Goal: Communication & Community: Answer question/provide support

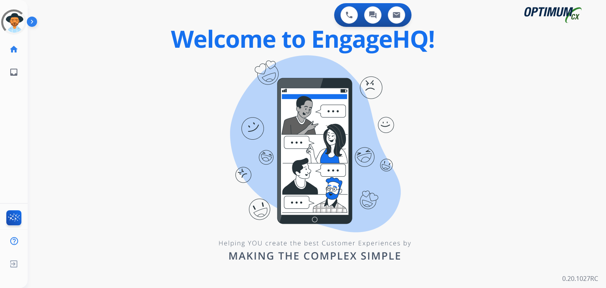
click at [193, 92] on div "0 Voice Interactions 0 Chat Interactions 0 Email Interactions swap_horiz Break …" at bounding box center [317, 144] width 579 height 288
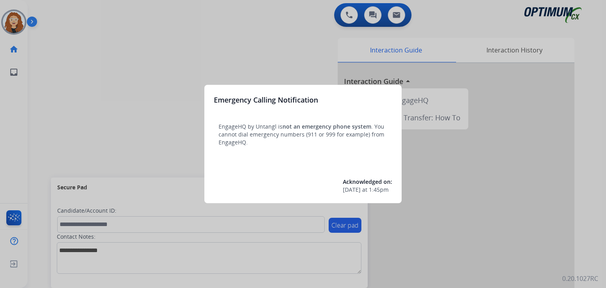
click at [218, 29] on div at bounding box center [303, 144] width 606 height 288
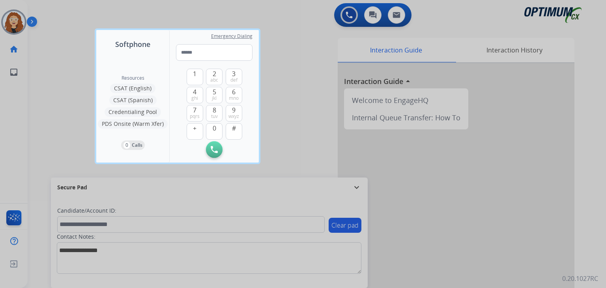
click at [319, 38] on div at bounding box center [303, 144] width 606 height 288
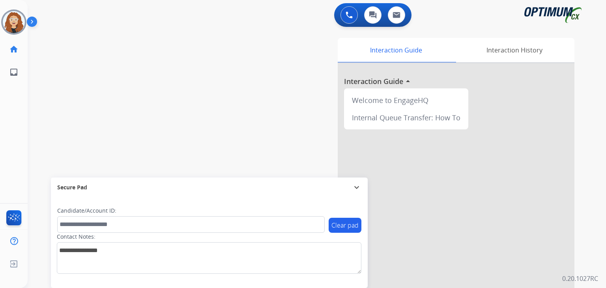
click at [129, 60] on div "swap_horiz Break voice bridge close_fullscreen Connect 3-Way Call merge_type Se…" at bounding box center [308, 192] width 560 height 329
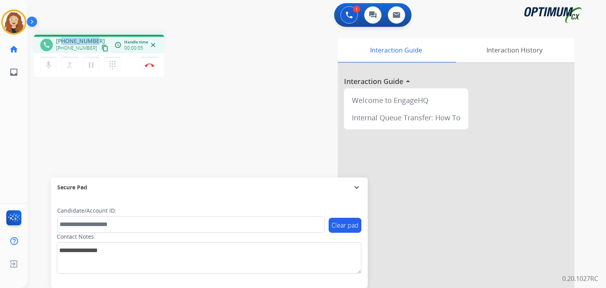
drag, startPoint x: 63, startPoint y: 39, endPoint x: 93, endPoint y: 37, distance: 30.1
click at [93, 37] on span "+19046930603" at bounding box center [80, 41] width 49 height 8
copy span "9046930603"
click at [151, 65] on img at bounding box center [149, 65] width 9 height 4
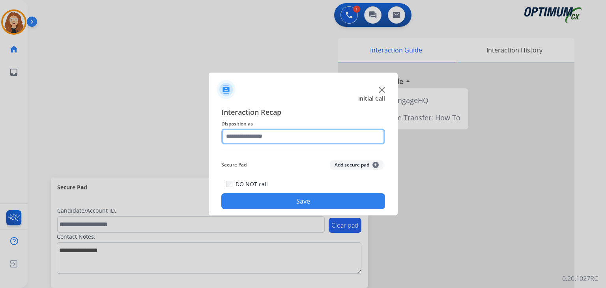
click at [248, 132] on input "text" at bounding box center [303, 137] width 164 height 16
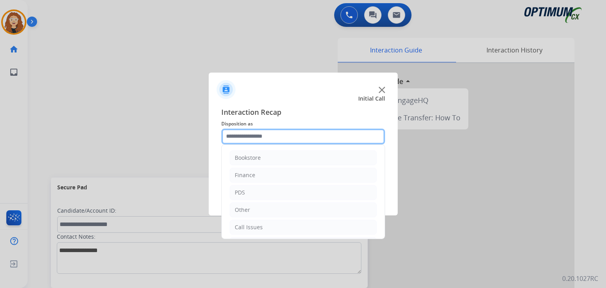
scroll to position [52, 0]
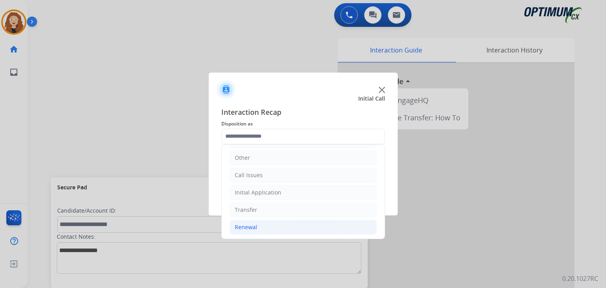
drag, startPoint x: 281, startPoint y: 227, endPoint x: 307, endPoint y: 226, distance: 26.1
click at [282, 227] on li "Renewal" at bounding box center [303, 227] width 147 height 15
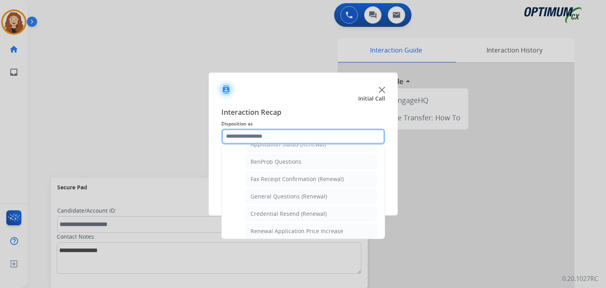
scroll to position [204, 0]
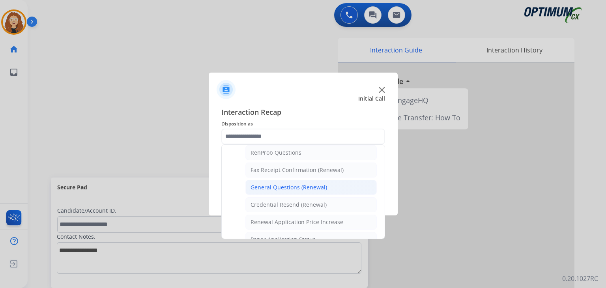
click at [338, 188] on li "General Questions (Renewal)" at bounding box center [311, 187] width 131 height 15
type input "**********"
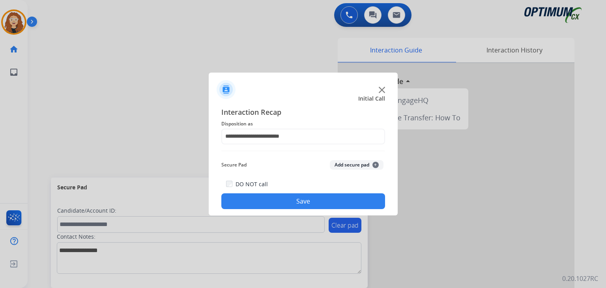
click at [335, 199] on button "Save" at bounding box center [303, 201] width 164 height 16
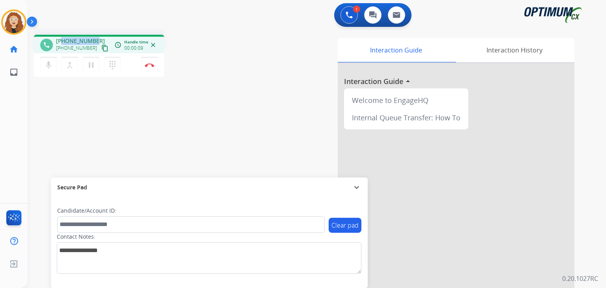
drag, startPoint x: 63, startPoint y: 40, endPoint x: 95, endPoint y: 36, distance: 31.8
click at [95, 36] on div "phone +17872494822 +17872494822 content_copy access_time Call metrics Queue 00:…" at bounding box center [99, 44] width 130 height 19
copy span "7872494822"
click at [151, 65] on img at bounding box center [149, 65] width 9 height 4
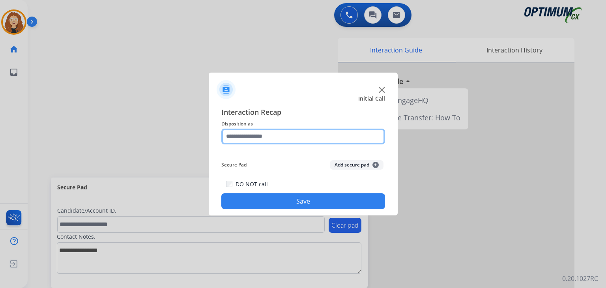
click at [251, 131] on input "text" at bounding box center [303, 137] width 164 height 16
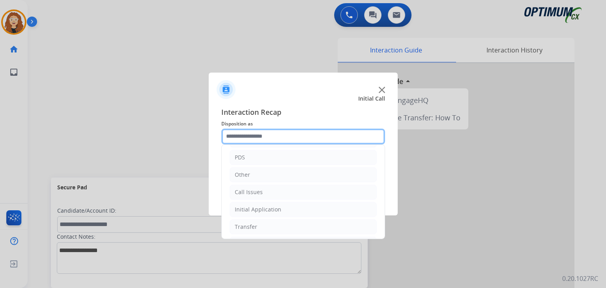
scroll to position [52, 0]
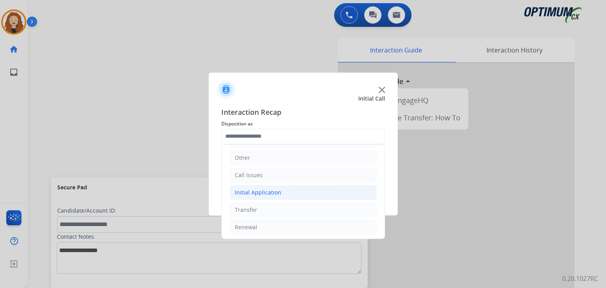
click at [264, 195] on div "Initial Application" at bounding box center [258, 193] width 47 height 8
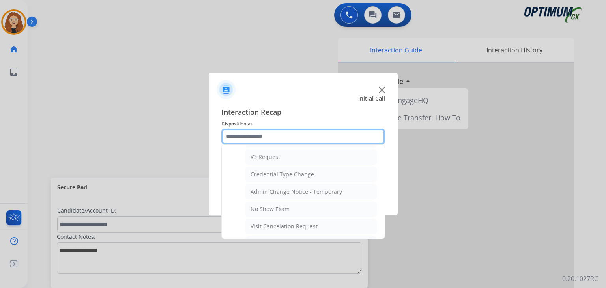
scroll to position [306, 0]
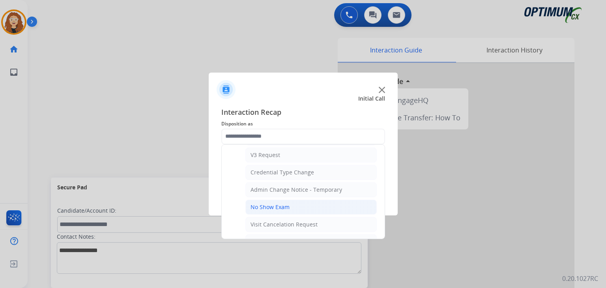
click at [312, 202] on li "No Show Exam" at bounding box center [311, 207] width 131 height 15
type input "**********"
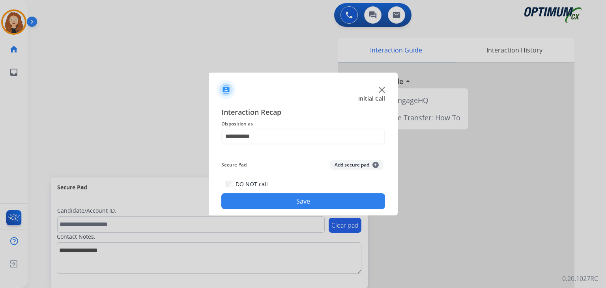
click at [312, 202] on button "Save" at bounding box center [303, 201] width 164 height 16
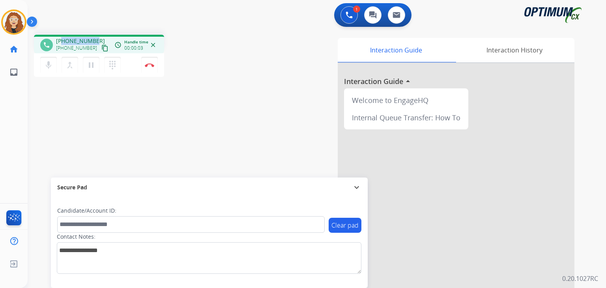
drag, startPoint x: 63, startPoint y: 40, endPoint x: 94, endPoint y: 34, distance: 31.4
click at [94, 34] on div "phone +15597062141 +15597062141 content_copy access_time Call metrics Queue 00:…" at bounding box center [308, 192] width 560 height 329
copy span "5597062141"
click at [154, 68] on button "Disconnect" at bounding box center [149, 65] width 17 height 17
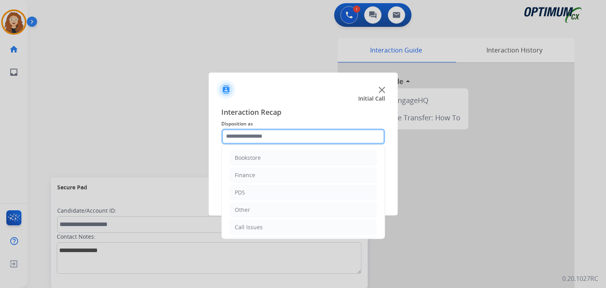
click at [257, 133] on input "text" at bounding box center [303, 137] width 164 height 16
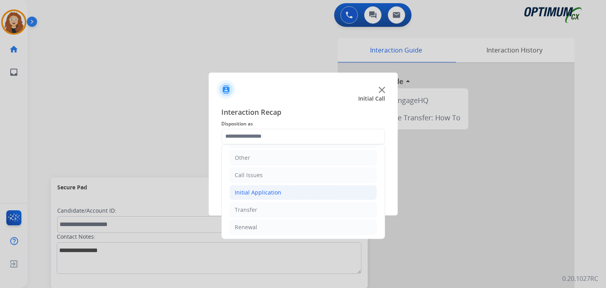
click at [270, 194] on div "Initial Application" at bounding box center [258, 193] width 47 height 8
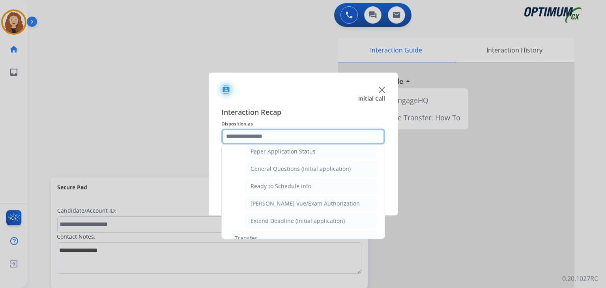
scroll to position [473, 0]
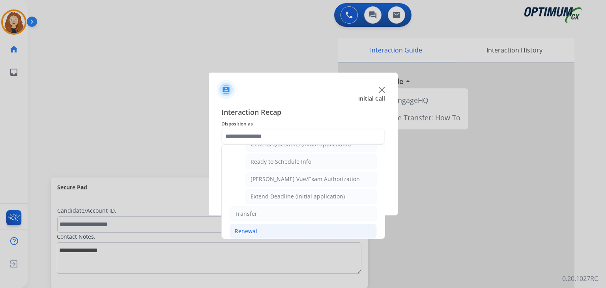
drag, startPoint x: 352, startPoint y: 236, endPoint x: 346, endPoint y: 230, distance: 7.8
click at [345, 229] on li "Renewal" at bounding box center [303, 231] width 147 height 15
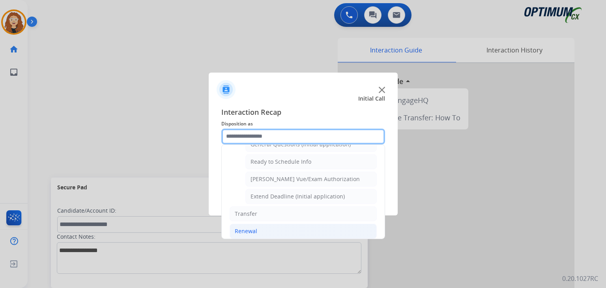
scroll to position [301, 0]
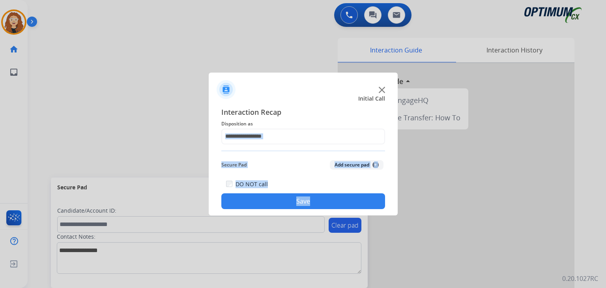
drag, startPoint x: 384, startPoint y: 227, endPoint x: 388, endPoint y: 214, distance: 13.5
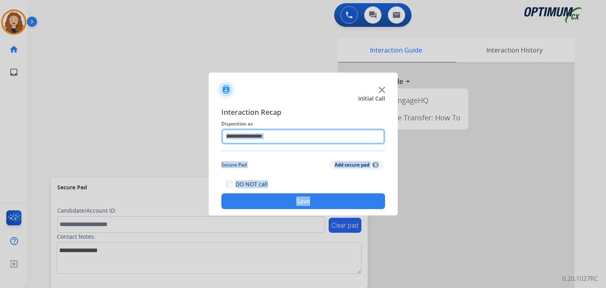
click at [276, 144] on div at bounding box center [303, 137] width 164 height 16
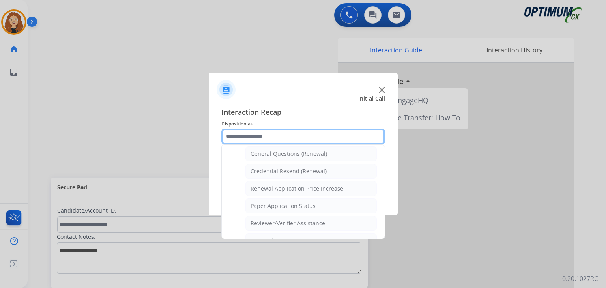
scroll to position [243, 0]
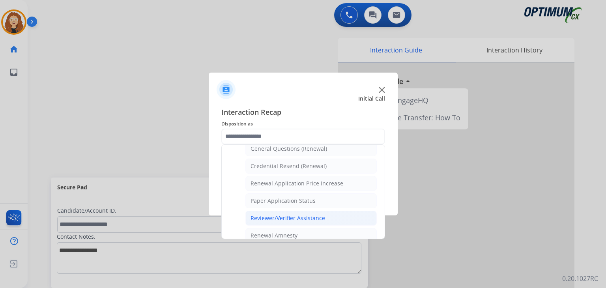
click at [348, 212] on li "Reviewer/Verifier Assistance" at bounding box center [311, 218] width 131 height 15
type input "**********"
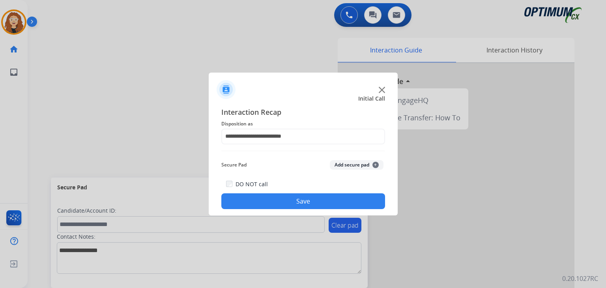
click at [336, 201] on button "Save" at bounding box center [303, 201] width 164 height 16
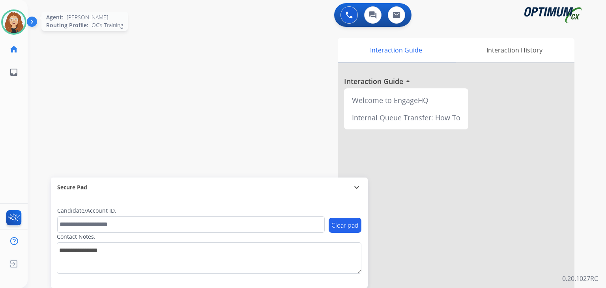
click at [18, 29] on img at bounding box center [14, 22] width 22 height 22
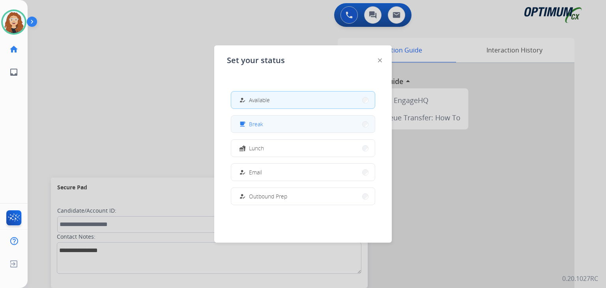
click at [265, 122] on button "free_breakfast Break" at bounding box center [303, 124] width 144 height 17
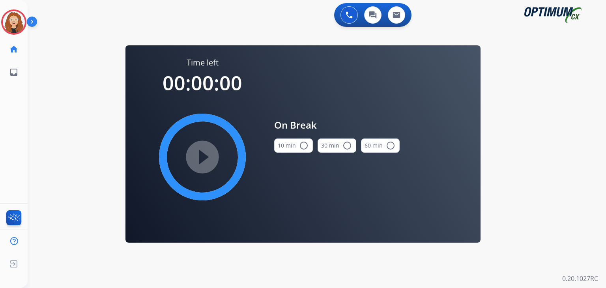
click at [302, 149] on mat-icon "radio_button_unchecked" at bounding box center [303, 145] width 9 height 9
click at [207, 158] on mat-icon "play_circle_filled" at bounding box center [202, 156] width 9 height 9
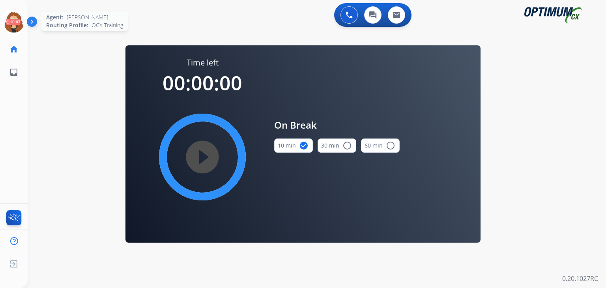
drag, startPoint x: 13, startPoint y: 22, endPoint x: 19, endPoint y: 18, distance: 6.8
click at [13, 22] on icon at bounding box center [14, 22] width 26 height 26
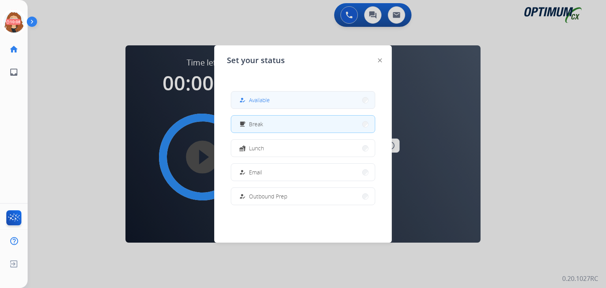
click at [262, 100] on span "Available" at bounding box center [259, 100] width 21 height 8
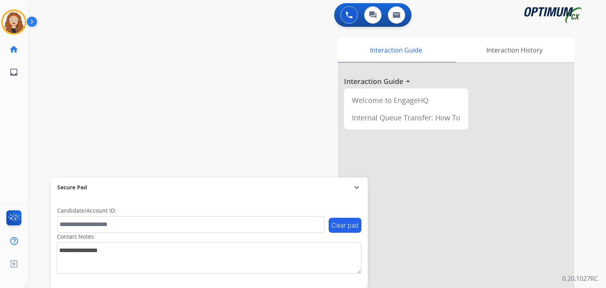
click at [58, 64] on div "swap_horiz Break voice bridge close_fullscreen Connect 3-Way Call merge_type Se…" at bounding box center [308, 192] width 560 height 329
click at [606, 140] on div "0 Voice Interactions 0 Chat Interactions 0 Email Interactions swap_horiz Break …" at bounding box center [317, 144] width 579 height 288
drag, startPoint x: 480, startPoint y: 306, endPoint x: 270, endPoint y: 84, distance: 305.7
click at [265, 86] on div "Interaction Guide Interaction History Interaction Guide arrow_drop_up Welcome t…" at bounding box center [409, 198] width 332 height 320
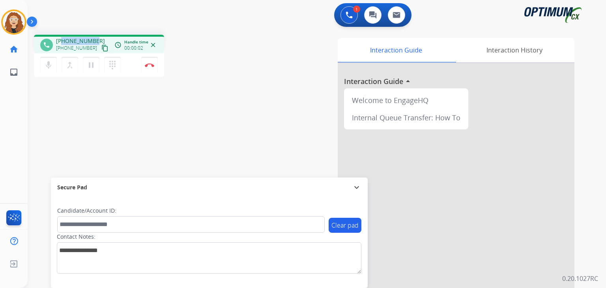
drag, startPoint x: 63, startPoint y: 40, endPoint x: 91, endPoint y: 39, distance: 28.0
click at [95, 38] on div "+17879020428 +17879020428 content_copy" at bounding box center [83, 45] width 54 height 16
copy span "7879020428"
click at [153, 66] on img at bounding box center [149, 65] width 9 height 4
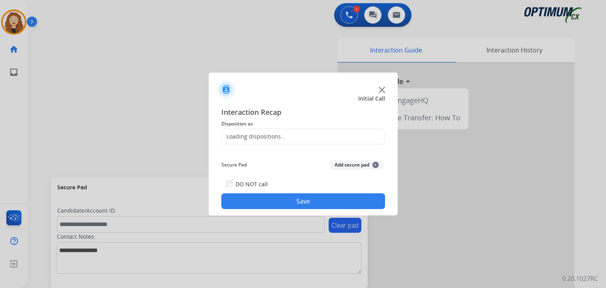
click at [272, 135] on div "Loading dispositions..." at bounding box center [254, 137] width 64 height 8
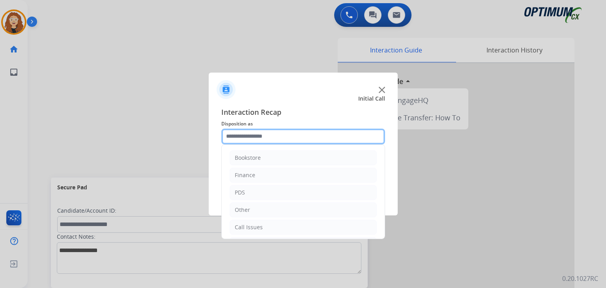
click at [276, 135] on input "text" at bounding box center [303, 137] width 164 height 16
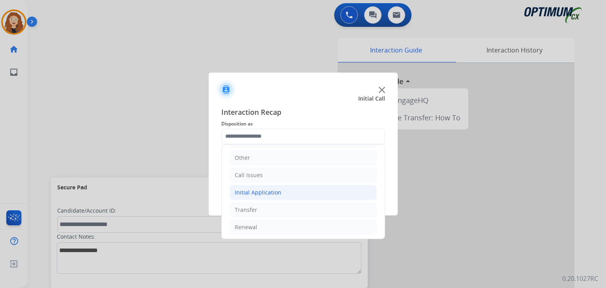
click at [289, 192] on li "Initial Application" at bounding box center [303, 192] width 147 height 15
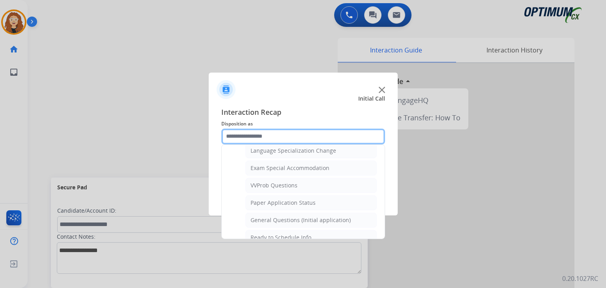
scroll to position [401, 0]
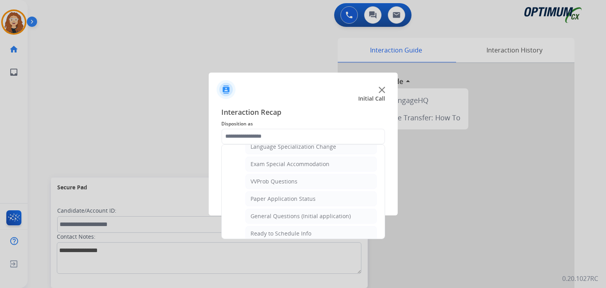
click at [347, 215] on li "General Questions (Initial application)" at bounding box center [311, 216] width 131 height 15
type input "**********"
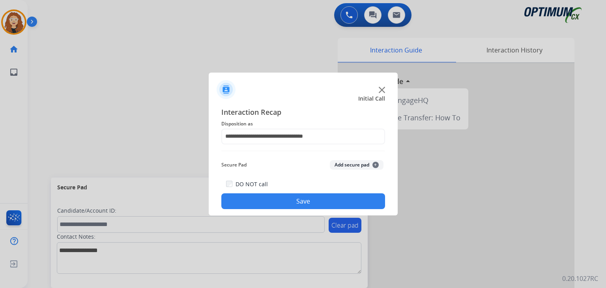
click at [327, 201] on button "Save" at bounding box center [303, 201] width 164 height 16
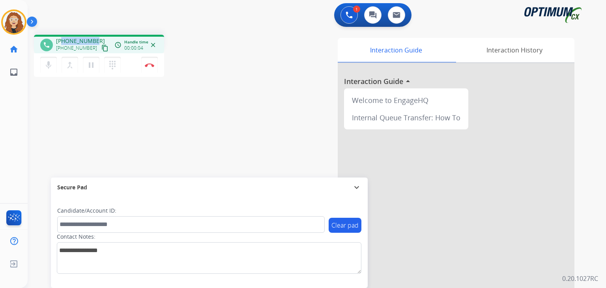
drag, startPoint x: 62, startPoint y: 41, endPoint x: 94, endPoint y: 38, distance: 32.5
click at [94, 38] on div "+12168358322 +12168358322 content_copy" at bounding box center [83, 45] width 54 height 16
copy span "2168358322"
click at [153, 65] on img at bounding box center [149, 65] width 9 height 4
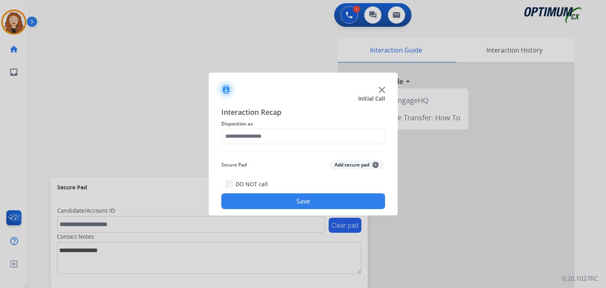
click at [247, 127] on span "Disposition as" at bounding box center [303, 123] width 164 height 9
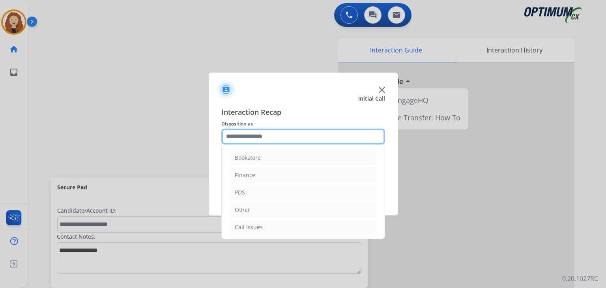
click at [247, 133] on input "text" at bounding box center [303, 137] width 164 height 16
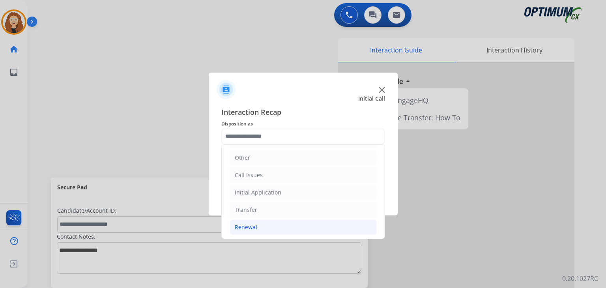
click at [255, 226] on div "Renewal" at bounding box center [246, 227] width 22 height 8
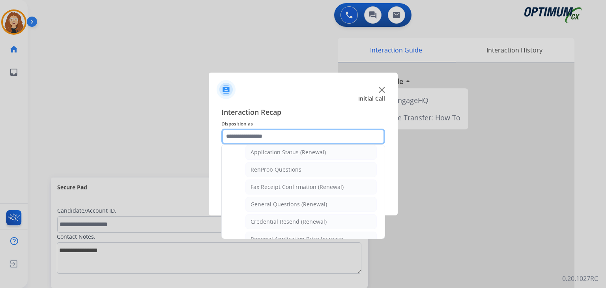
scroll to position [188, 0]
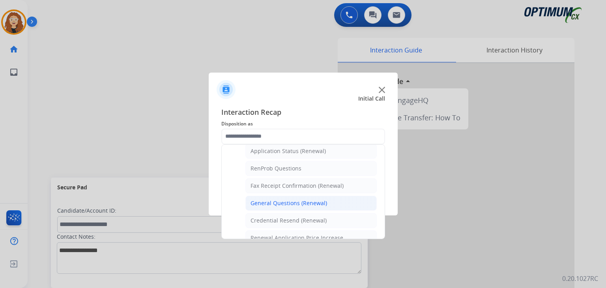
click at [324, 205] on li "General Questions (Renewal)" at bounding box center [311, 203] width 131 height 15
type input "**********"
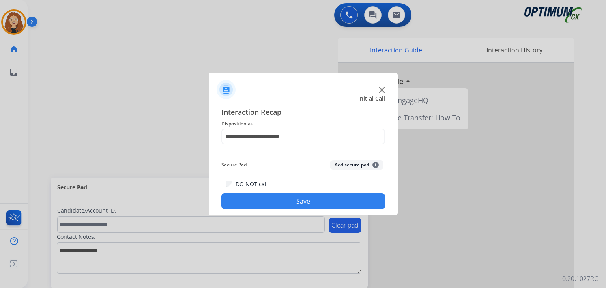
drag, startPoint x: 319, startPoint y: 202, endPoint x: 212, endPoint y: 80, distance: 163.0
click at [319, 202] on button "Save" at bounding box center [303, 201] width 164 height 16
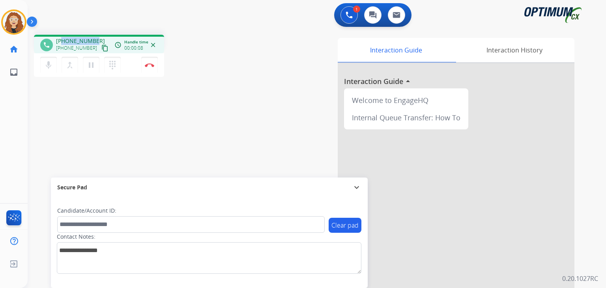
drag, startPoint x: 63, startPoint y: 41, endPoint x: 93, endPoint y: 38, distance: 30.2
click at [93, 38] on span "+13023841308" at bounding box center [80, 41] width 49 height 8
copy span "3023841308"
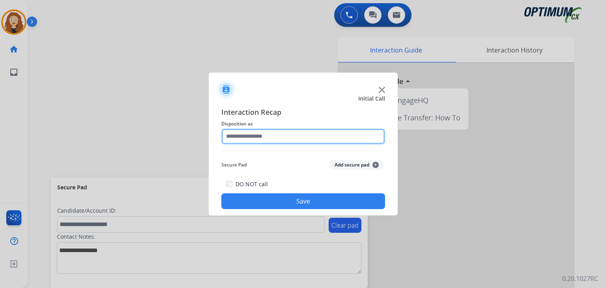
click at [253, 131] on input "text" at bounding box center [303, 137] width 164 height 16
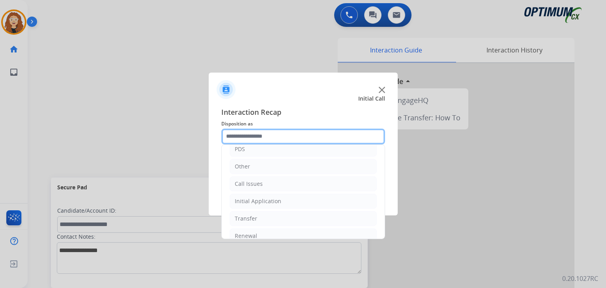
scroll to position [52, 0]
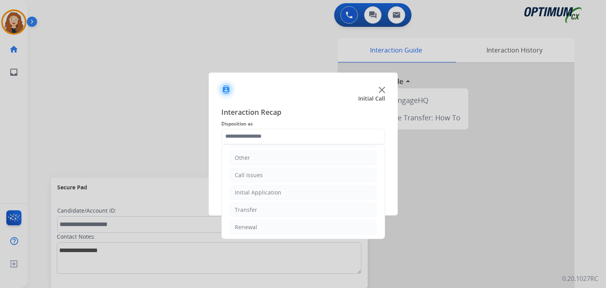
drag, startPoint x: 316, startPoint y: 227, endPoint x: 394, endPoint y: 212, distance: 79.3
click at [319, 227] on li "Renewal" at bounding box center [303, 227] width 147 height 15
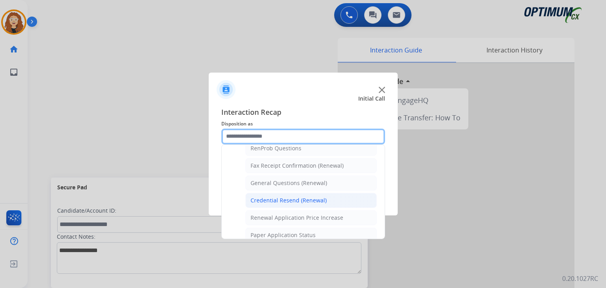
scroll to position [207, 0]
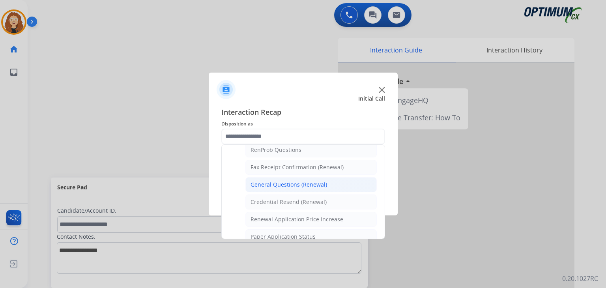
click at [319, 182] on div "General Questions (Renewal)" at bounding box center [289, 185] width 77 height 8
type input "**********"
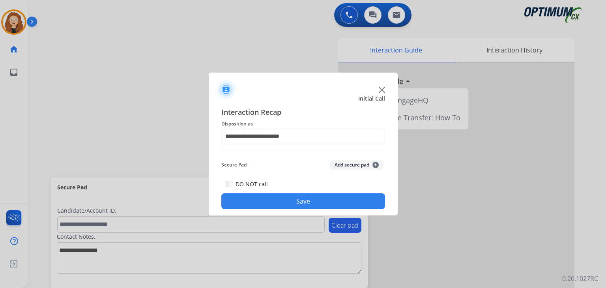
click at [305, 200] on button "Save" at bounding box center [303, 201] width 164 height 16
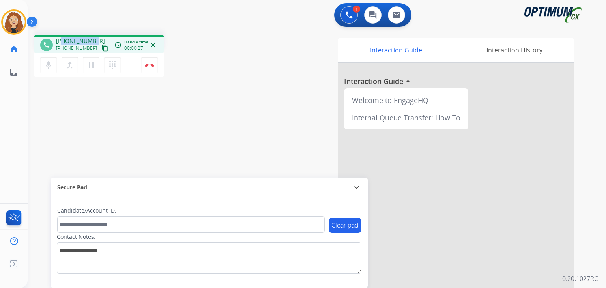
drag, startPoint x: 62, startPoint y: 39, endPoint x: 96, endPoint y: 38, distance: 34.0
click at [96, 38] on div "+15136561513 +15136561513 content_copy" at bounding box center [83, 45] width 54 height 16
copy span "5136561513"
drag, startPoint x: 63, startPoint y: 120, endPoint x: 124, endPoint y: 154, distance: 69.6
click at [63, 120] on div "phone +15136561513 +15136561513 content_copy access_time Call metrics Queue 00:…" at bounding box center [308, 192] width 560 height 329
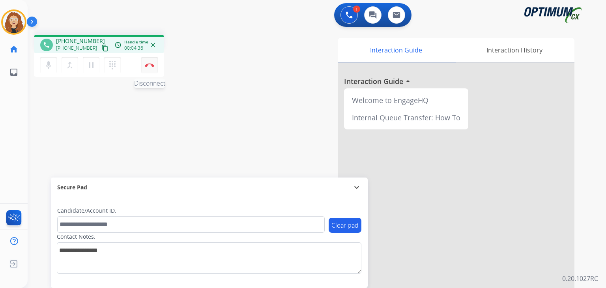
click at [150, 66] on img at bounding box center [149, 65] width 9 height 4
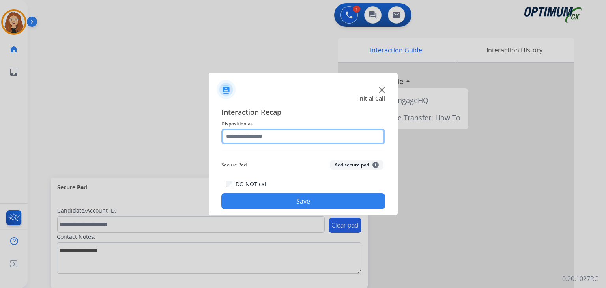
click at [256, 135] on input "text" at bounding box center [303, 137] width 164 height 16
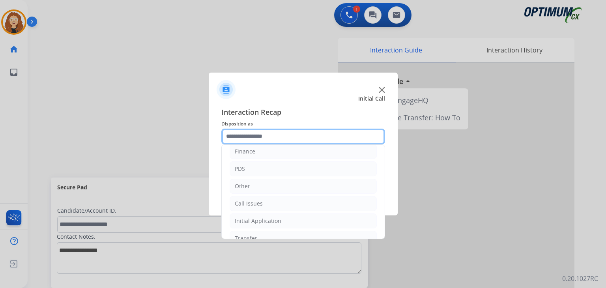
scroll to position [52, 0]
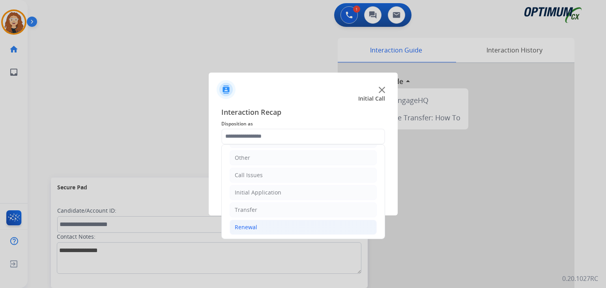
drag, startPoint x: 268, startPoint y: 228, endPoint x: 271, endPoint y: 219, distance: 9.5
click at [268, 228] on li "Renewal" at bounding box center [303, 227] width 147 height 15
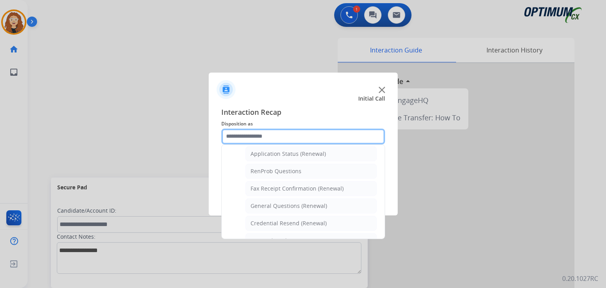
scroll to position [189, 0]
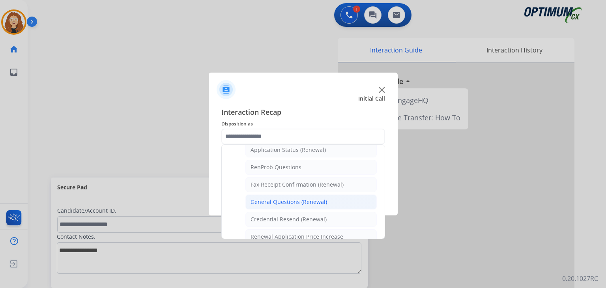
click at [341, 203] on li "General Questions (Renewal)" at bounding box center [311, 202] width 131 height 15
type input "**********"
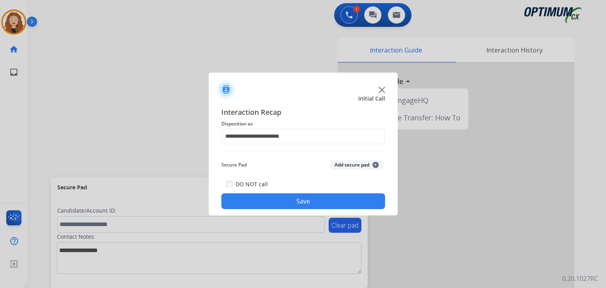
click at [339, 202] on button "Save" at bounding box center [303, 201] width 164 height 16
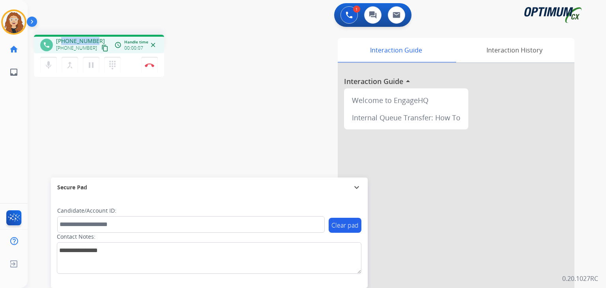
drag, startPoint x: 63, startPoint y: 41, endPoint x: 99, endPoint y: 35, distance: 36.3
click at [100, 35] on div "phone +12155545203 +12155545203 content_copy access_time Call metrics Queue 00:…" at bounding box center [99, 44] width 130 height 19
copy span "2155545203"
click at [150, 67] on img at bounding box center [149, 65] width 9 height 4
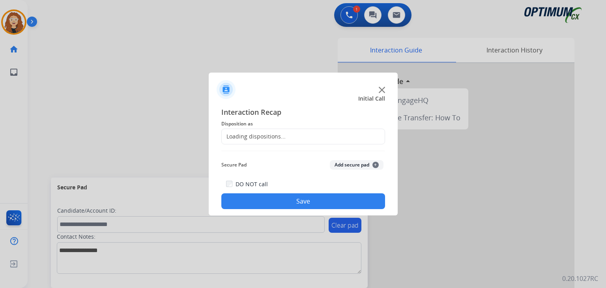
click at [245, 137] on div "Loading dispositions..." at bounding box center [254, 137] width 64 height 8
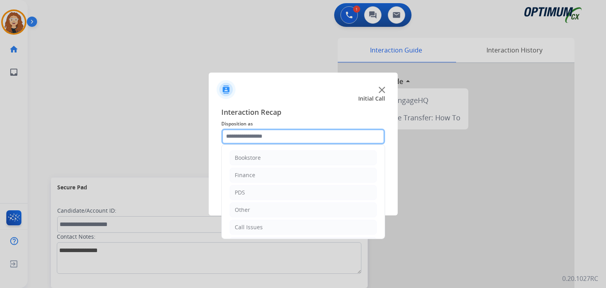
click at [247, 137] on input "text" at bounding box center [303, 137] width 164 height 16
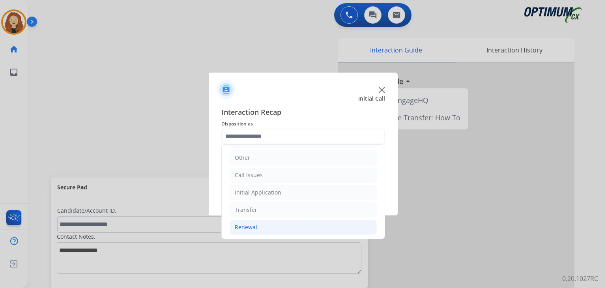
click at [292, 224] on li "Renewal" at bounding box center [303, 227] width 147 height 15
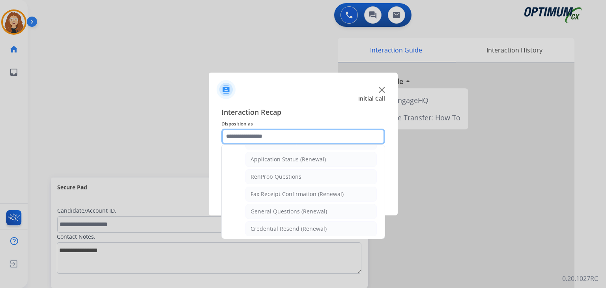
scroll to position [183, 0]
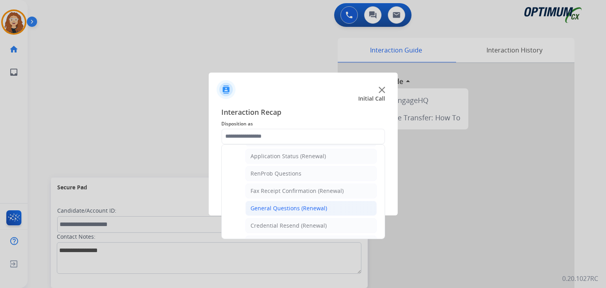
click at [331, 206] on li "General Questions (Renewal)" at bounding box center [311, 208] width 131 height 15
type input "**********"
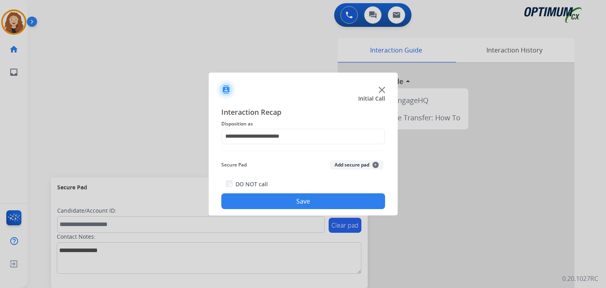
click at [330, 207] on button "Save" at bounding box center [303, 201] width 164 height 16
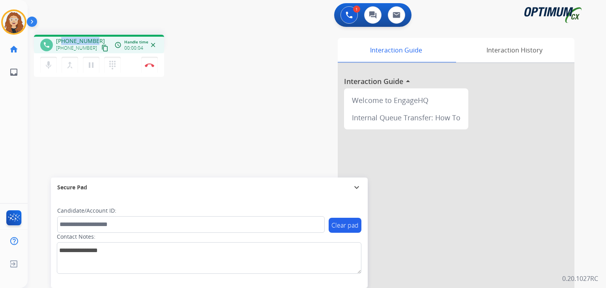
drag, startPoint x: 62, startPoint y: 41, endPoint x: 94, endPoint y: 39, distance: 32.1
click at [94, 39] on div "+14706528383 +14706528383 content_copy" at bounding box center [83, 45] width 54 height 16
copy span "4706528383"
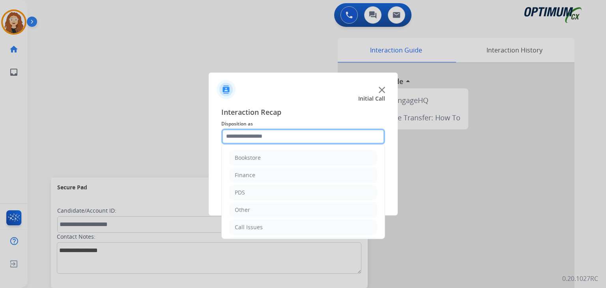
click at [258, 131] on input "text" at bounding box center [303, 137] width 164 height 16
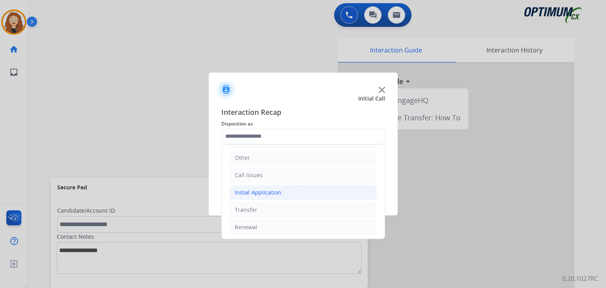
click at [249, 186] on li "Initial Application" at bounding box center [303, 192] width 147 height 15
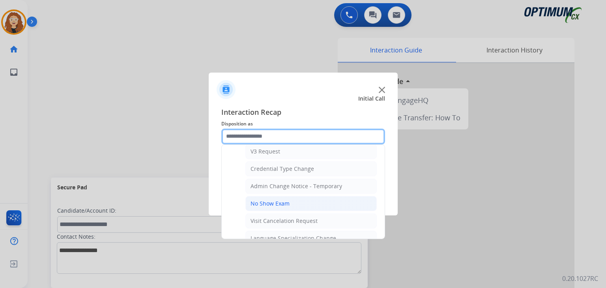
scroll to position [311, 0]
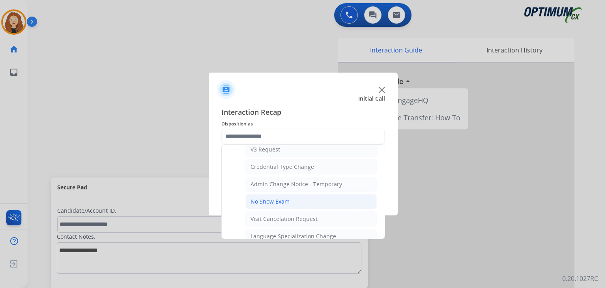
click at [311, 197] on li "No Show Exam" at bounding box center [311, 201] width 131 height 15
type input "**********"
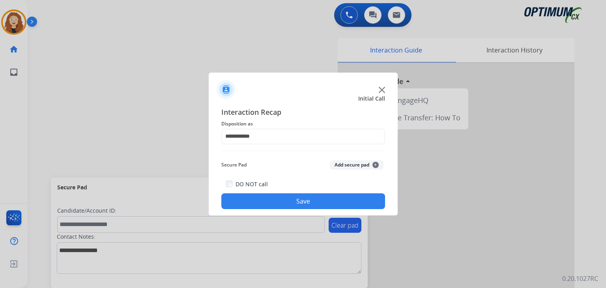
click at [311, 201] on button "Save" at bounding box center [303, 201] width 164 height 16
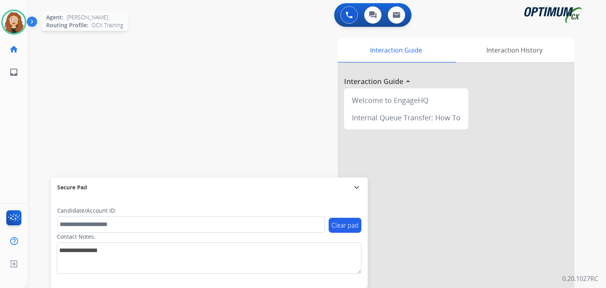
click at [17, 24] on img at bounding box center [14, 22] width 22 height 22
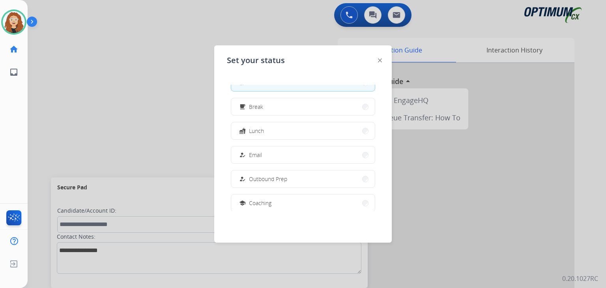
scroll to position [12, 0]
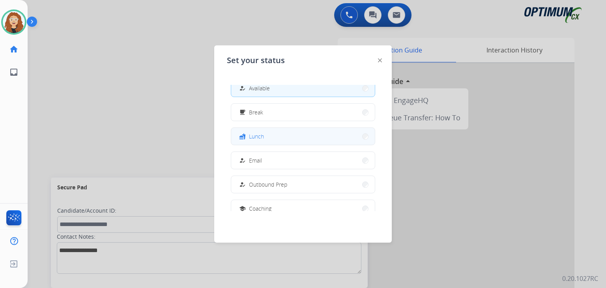
click at [264, 139] on span "Lunch" at bounding box center [256, 136] width 15 height 8
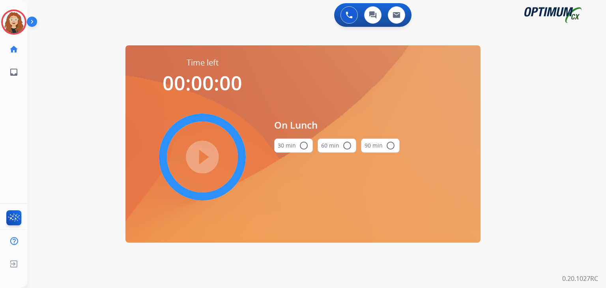
drag, startPoint x: 305, startPoint y: 144, endPoint x: 252, endPoint y: 156, distance: 54.0
click at [303, 146] on mat-icon "radio_button_unchecked" at bounding box center [303, 145] width 9 height 9
drag, startPoint x: 213, startPoint y: 160, endPoint x: 342, endPoint y: 250, distance: 157.2
click at [207, 162] on mat-icon "play_circle_filled" at bounding box center [202, 156] width 9 height 9
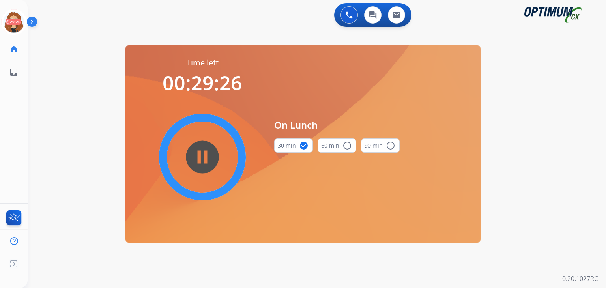
click at [49, 104] on div "0 Voice Interactions 0 Chat Interactions 0 Email Interactions swap_horiz Break …" at bounding box center [317, 144] width 579 height 288
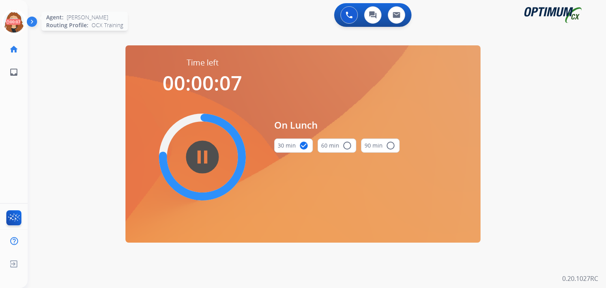
click at [15, 16] on icon at bounding box center [14, 22] width 26 height 26
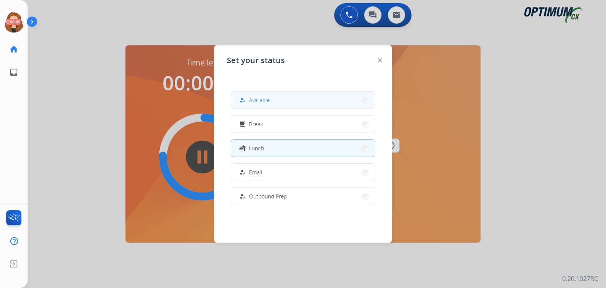
click at [262, 101] on span "Available" at bounding box center [259, 100] width 21 height 8
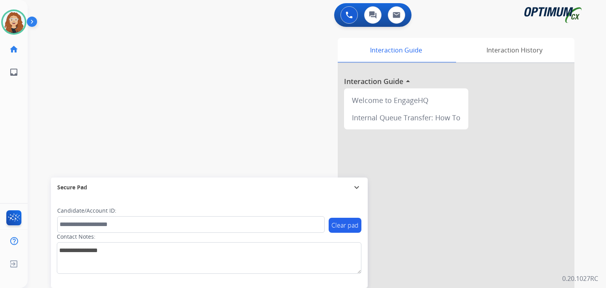
click at [55, 69] on div "swap_horiz Break voice bridge close_fullscreen Connect 3-Way Call merge_type Se…" at bounding box center [308, 192] width 560 height 329
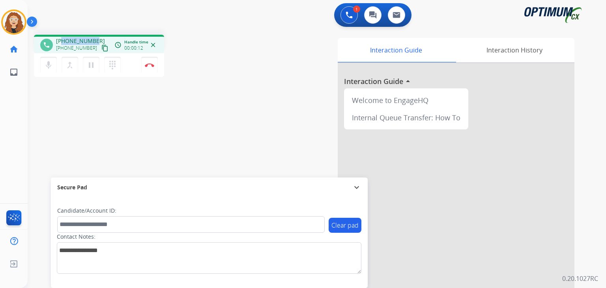
drag, startPoint x: 63, startPoint y: 40, endPoint x: 94, endPoint y: 38, distance: 31.2
click at [95, 38] on div "+17189249256 +17189249256 content_copy" at bounding box center [83, 45] width 54 height 16
copy span "7189249256"
click at [152, 66] on img at bounding box center [149, 65] width 9 height 4
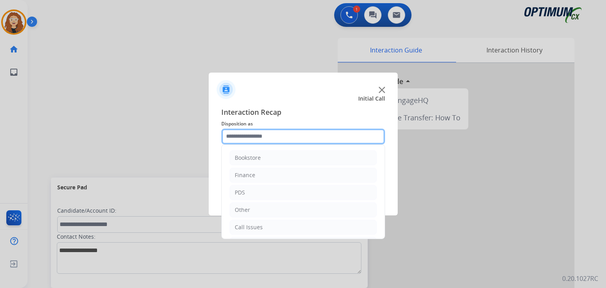
click at [255, 139] on input "text" at bounding box center [303, 137] width 164 height 16
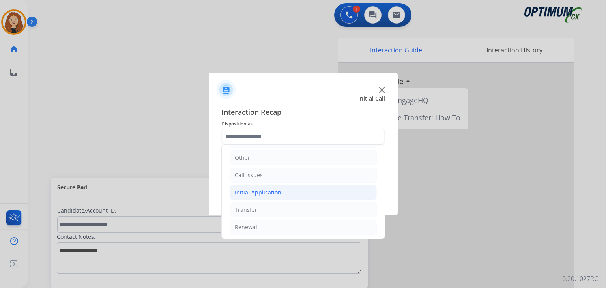
click at [271, 193] on div "Initial Application" at bounding box center [258, 193] width 47 height 8
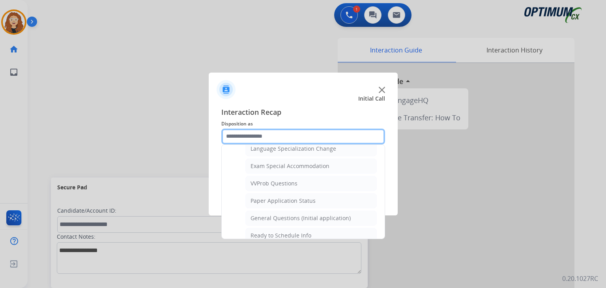
scroll to position [405, 0]
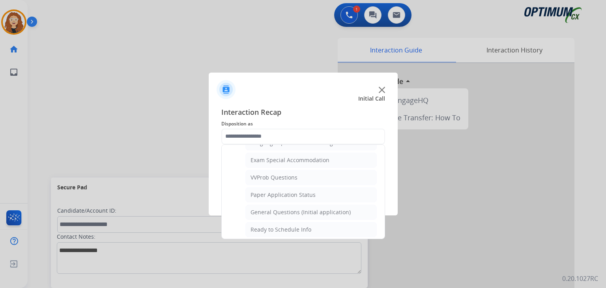
click at [340, 208] on div "General Questions (Initial application)" at bounding box center [301, 212] width 100 height 8
type input "**********"
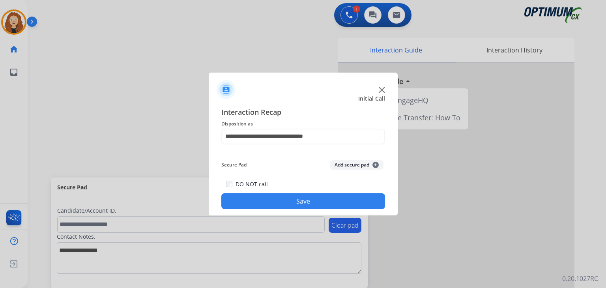
click at [333, 202] on button "Save" at bounding box center [303, 201] width 164 height 16
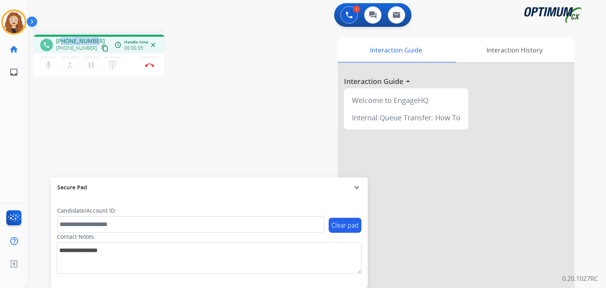
drag, startPoint x: 62, startPoint y: 37, endPoint x: 95, endPoint y: 37, distance: 32.4
click at [95, 37] on div "phone +15713221527 +15713221527 content_copy access_time Call metrics Queue 00:…" at bounding box center [99, 44] width 130 height 19
click at [152, 68] on button "Disconnect" at bounding box center [149, 65] width 17 height 17
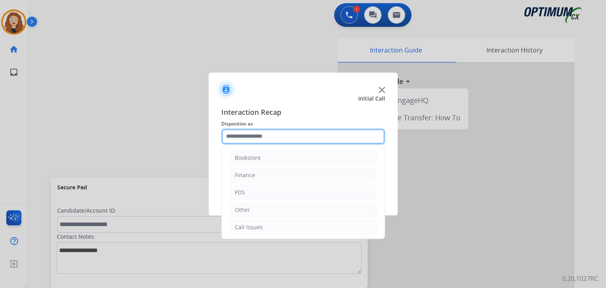
drag, startPoint x: 250, startPoint y: 136, endPoint x: 264, endPoint y: 139, distance: 14.2
click at [250, 136] on input "text" at bounding box center [303, 137] width 164 height 16
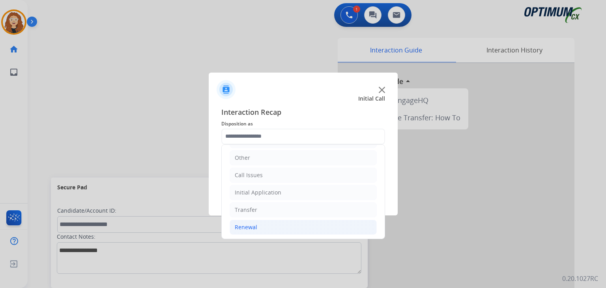
click at [312, 226] on li "Renewal" at bounding box center [303, 227] width 147 height 15
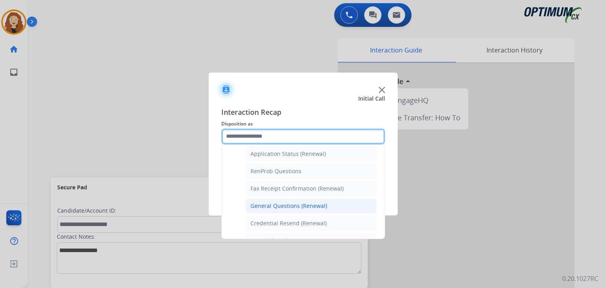
scroll to position [182, 0]
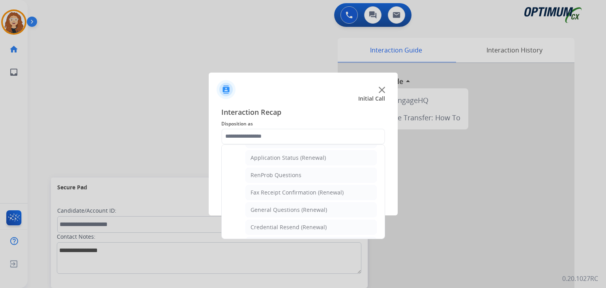
click at [331, 205] on li "General Questions (Renewal)" at bounding box center [311, 209] width 131 height 15
type input "**********"
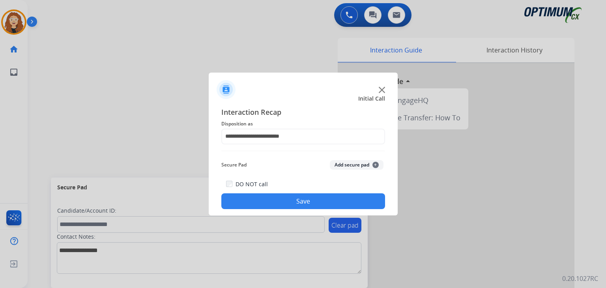
click at [331, 206] on button "Save" at bounding box center [303, 201] width 164 height 16
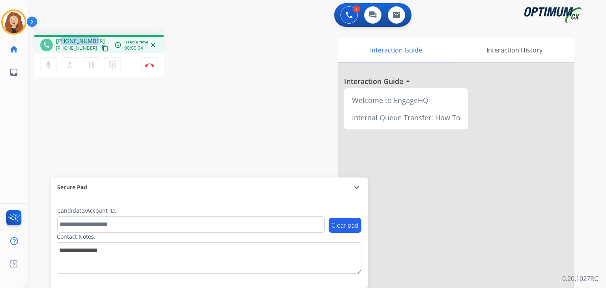
drag, startPoint x: 63, startPoint y: 39, endPoint x: 88, endPoint y: 38, distance: 24.5
click at [94, 39] on div "+17083006492 +17083006492 content_copy" at bounding box center [83, 45] width 54 height 16
click at [153, 66] on img at bounding box center [149, 65] width 9 height 4
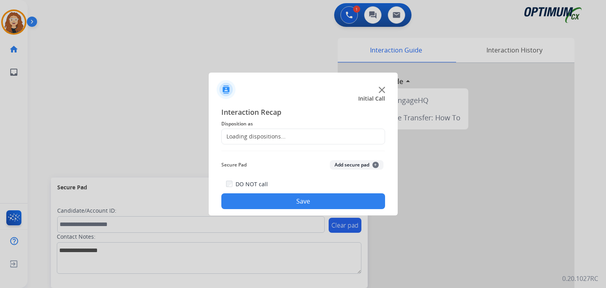
click at [240, 135] on div "Loading dispositions..." at bounding box center [254, 137] width 64 height 8
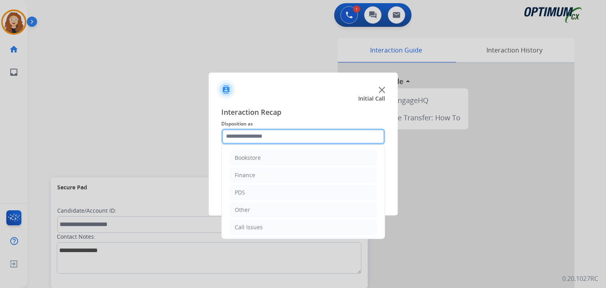
click at [251, 139] on input "text" at bounding box center [303, 137] width 164 height 16
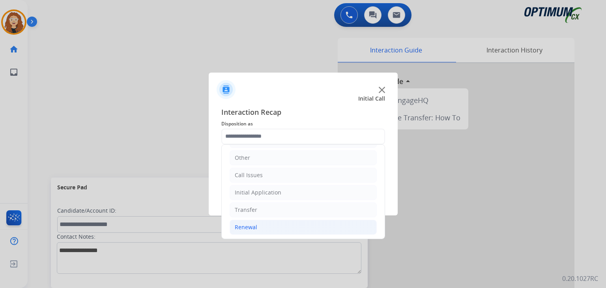
drag, startPoint x: 271, startPoint y: 223, endPoint x: 281, endPoint y: 227, distance: 10.7
click at [275, 225] on li "Renewal" at bounding box center [303, 227] width 147 height 15
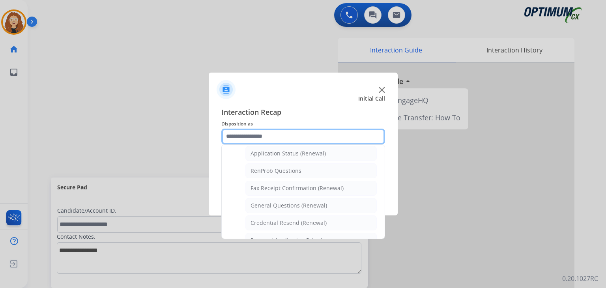
scroll to position [194, 0]
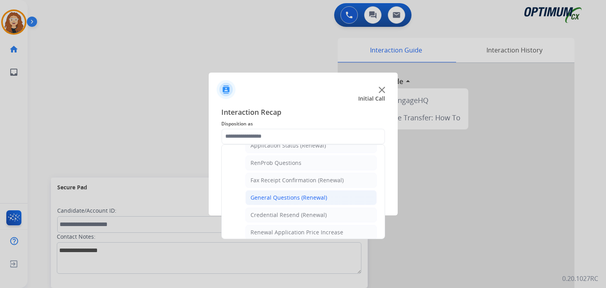
click at [318, 198] on div "General Questions (Renewal)" at bounding box center [289, 198] width 77 height 8
type input "**********"
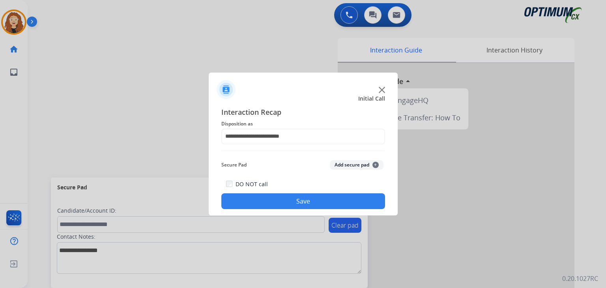
click at [314, 199] on button "Save" at bounding box center [303, 201] width 164 height 16
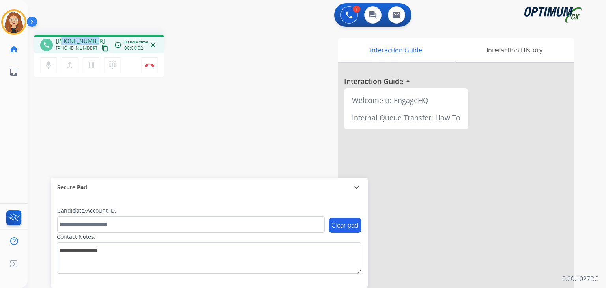
drag, startPoint x: 62, startPoint y: 41, endPoint x: 95, endPoint y: 36, distance: 32.7
click at [95, 36] on div "phone +19314508253 +19314508253 content_copy access_time Call metrics Queue 00:…" at bounding box center [99, 44] width 130 height 19
click at [150, 66] on img at bounding box center [149, 65] width 9 height 4
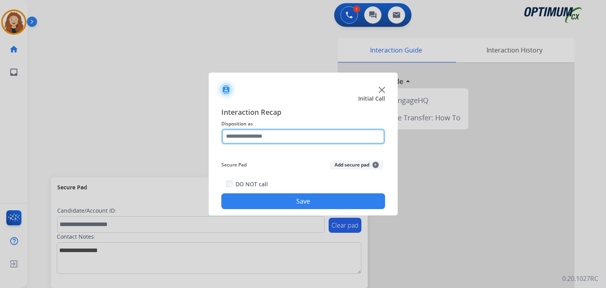
click at [258, 136] on input "text" at bounding box center [303, 137] width 164 height 16
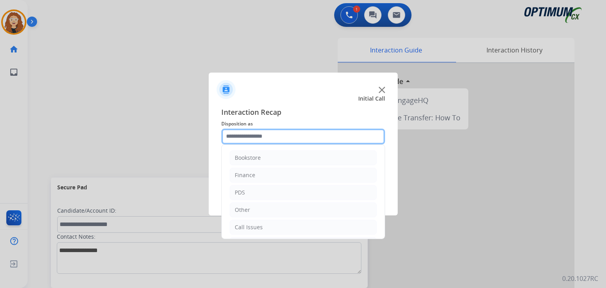
scroll to position [52, 0]
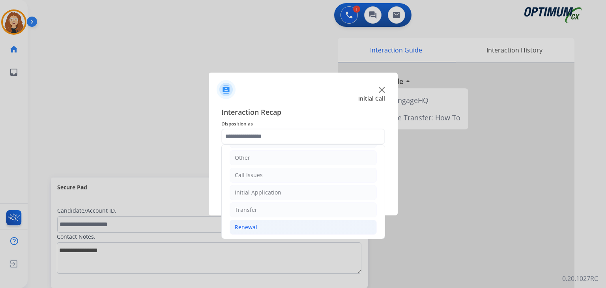
drag, startPoint x: 272, startPoint y: 227, endPoint x: 281, endPoint y: 227, distance: 9.1
click at [274, 227] on li "Renewal" at bounding box center [303, 227] width 147 height 15
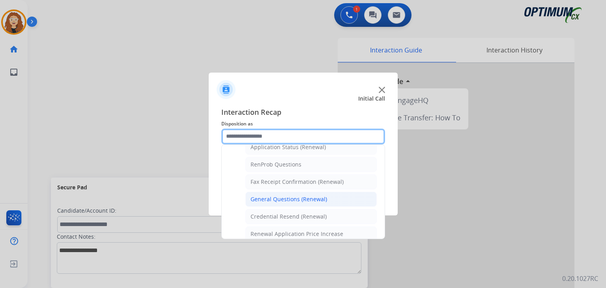
scroll to position [189, 0]
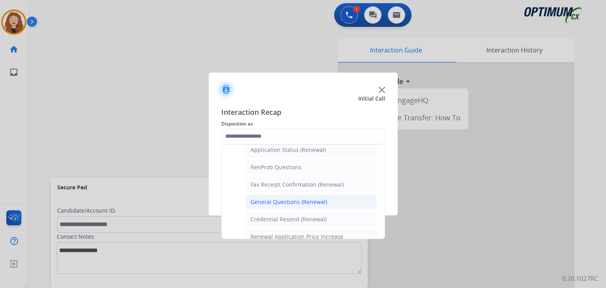
click at [329, 199] on li "General Questions (Renewal)" at bounding box center [311, 202] width 131 height 15
type input "**********"
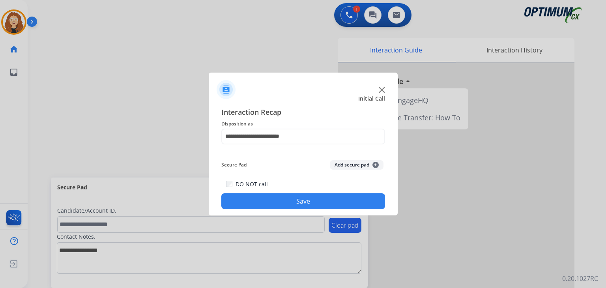
click at [328, 199] on button "Save" at bounding box center [303, 201] width 164 height 16
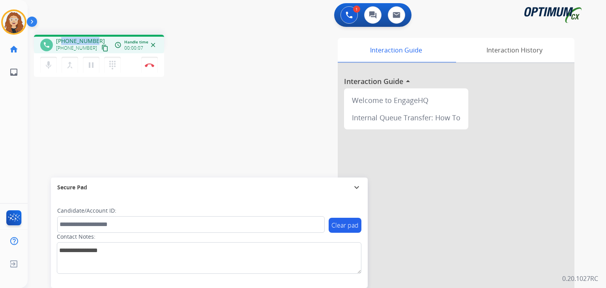
drag, startPoint x: 64, startPoint y: 40, endPoint x: 87, endPoint y: 38, distance: 23.8
click at [95, 39] on div "+12018926728 +12018926728 content_copy" at bounding box center [83, 45] width 54 height 16
click at [151, 66] on img at bounding box center [149, 65] width 9 height 4
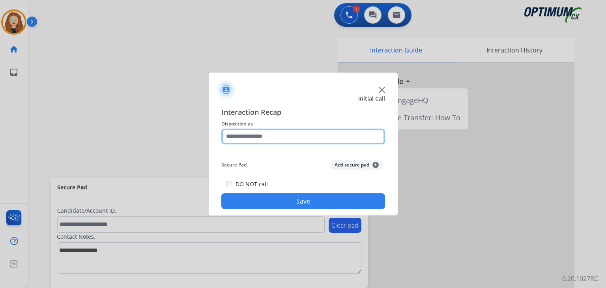
click at [251, 137] on input "text" at bounding box center [303, 137] width 164 height 16
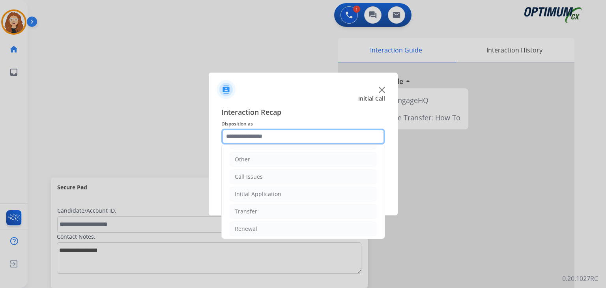
scroll to position [52, 0]
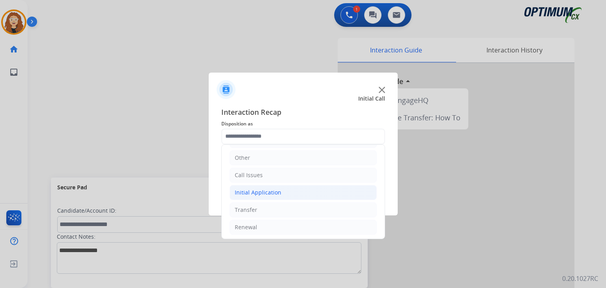
drag, startPoint x: 311, startPoint y: 194, endPoint x: 318, endPoint y: 196, distance: 7.1
click at [311, 194] on li "Initial Application" at bounding box center [303, 192] width 147 height 15
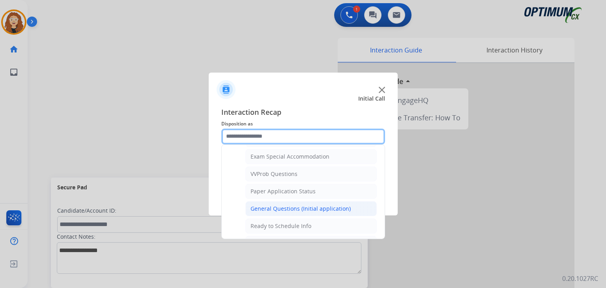
scroll to position [403, 0]
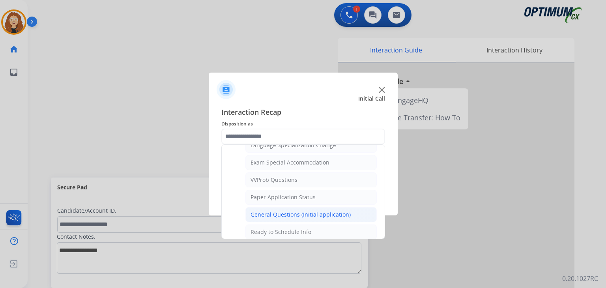
click at [349, 208] on li "General Questions (Initial application)" at bounding box center [311, 214] width 131 height 15
type input "**********"
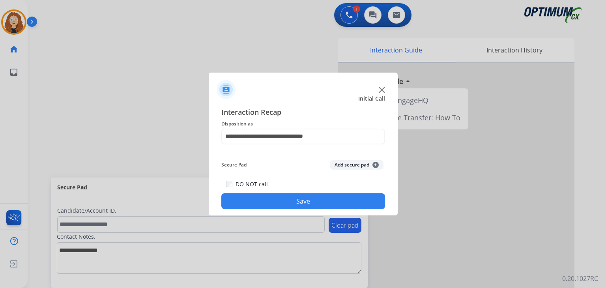
click at [320, 196] on button "Save" at bounding box center [303, 201] width 164 height 16
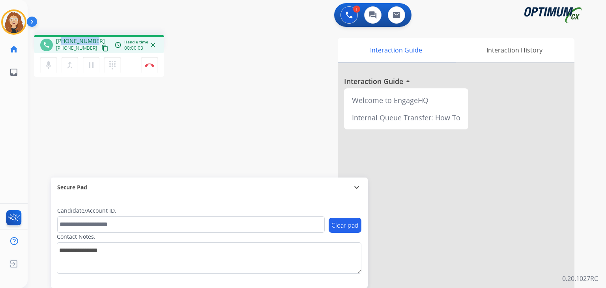
drag, startPoint x: 63, startPoint y: 40, endPoint x: 89, endPoint y: 39, distance: 26.5
click at [92, 38] on span "+14435333912" at bounding box center [80, 41] width 49 height 8
click at [150, 62] on button "Disconnect" at bounding box center [149, 65] width 17 height 17
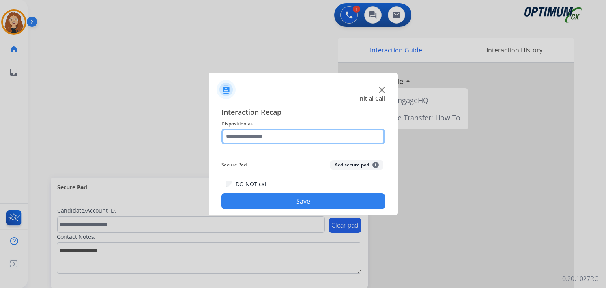
click at [258, 131] on input "text" at bounding box center [303, 137] width 164 height 16
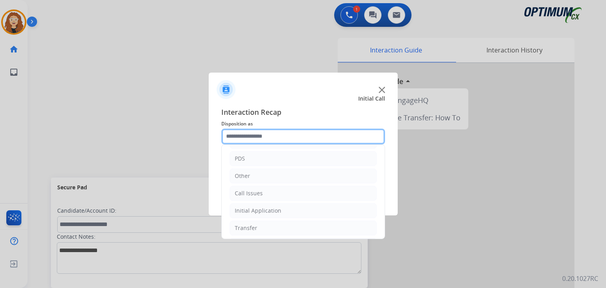
scroll to position [52, 0]
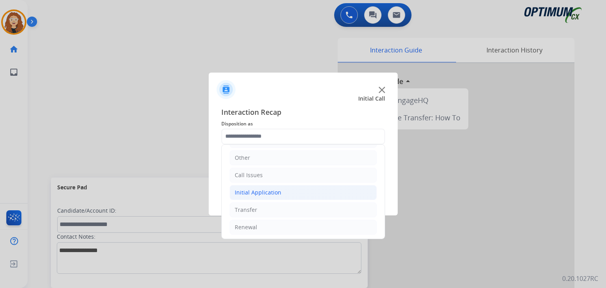
click at [249, 191] on div "Initial Application" at bounding box center [258, 193] width 47 height 8
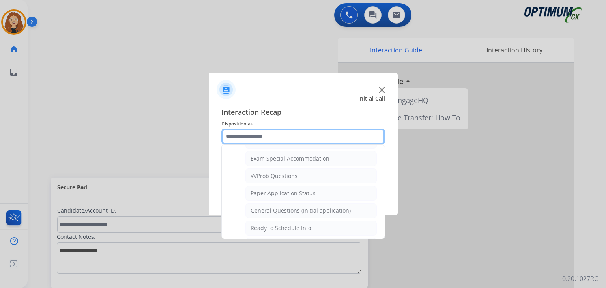
scroll to position [409, 0]
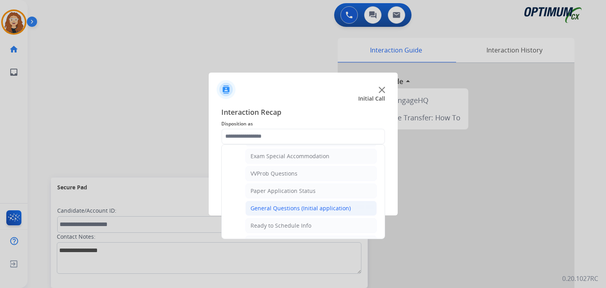
click at [339, 205] on div "General Questions (Initial application)" at bounding box center [301, 208] width 100 height 8
type input "**********"
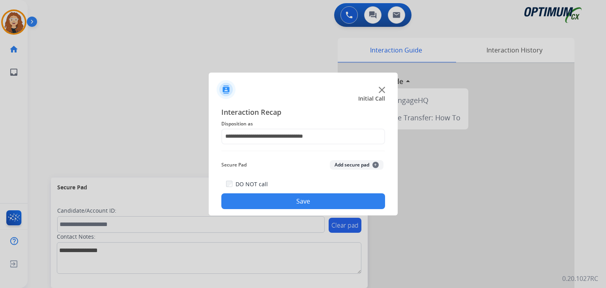
click at [335, 205] on button "Save" at bounding box center [303, 201] width 164 height 16
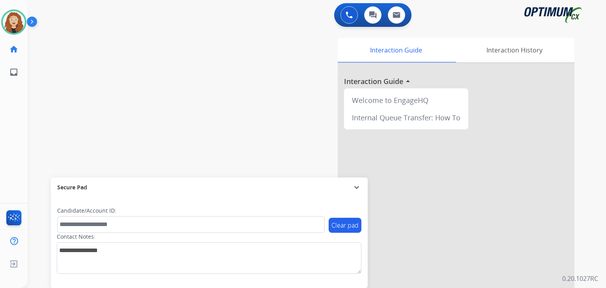
click at [54, 125] on div "swap_horiz Break voice bridge close_fullscreen Connect 3-Way Call merge_type Se…" at bounding box center [308, 192] width 560 height 329
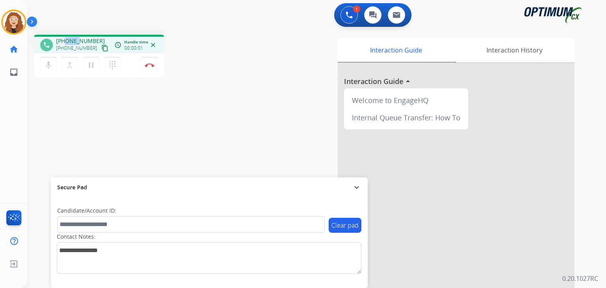
drag, startPoint x: 64, startPoint y: 42, endPoint x: 79, endPoint y: 42, distance: 15.0
click at [79, 42] on span "+13038092002" at bounding box center [80, 41] width 49 height 8
click at [78, 94] on div "phone +13038092002 +13038092002 content_copy access_time Call metrics Queue 00:…" at bounding box center [308, 192] width 560 height 329
drag, startPoint x: 63, startPoint y: 40, endPoint x: 93, endPoint y: 37, distance: 30.1
click at [93, 37] on span "+13038092002" at bounding box center [80, 41] width 49 height 8
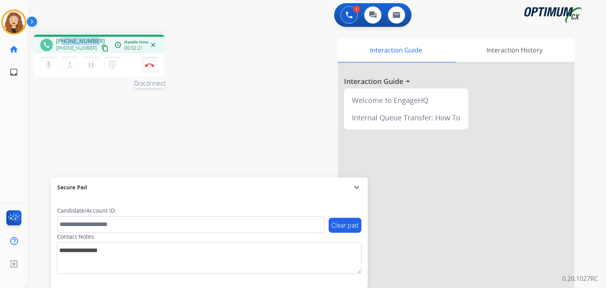
click at [149, 64] on img at bounding box center [149, 65] width 9 height 4
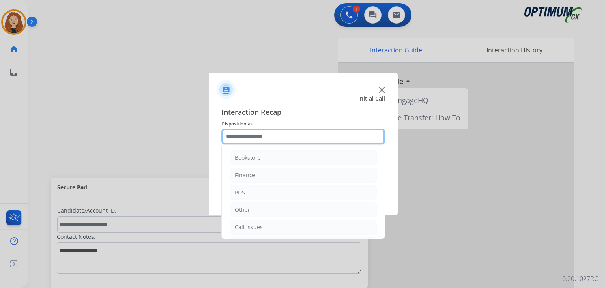
click at [242, 131] on input "text" at bounding box center [303, 137] width 164 height 16
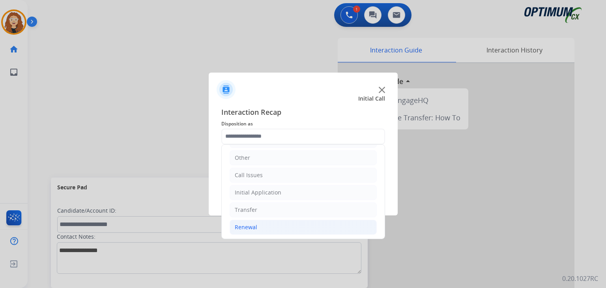
drag, startPoint x: 283, startPoint y: 223, endPoint x: 344, endPoint y: 221, distance: 61.2
click at [288, 224] on li "Renewal" at bounding box center [303, 227] width 147 height 15
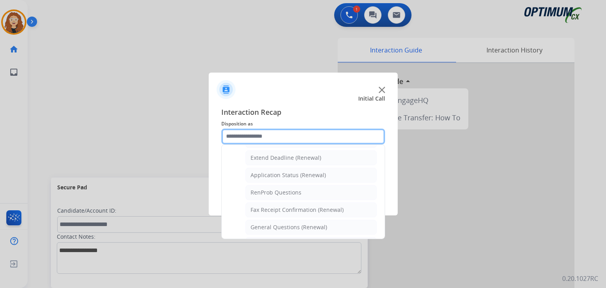
scroll to position [178, 0]
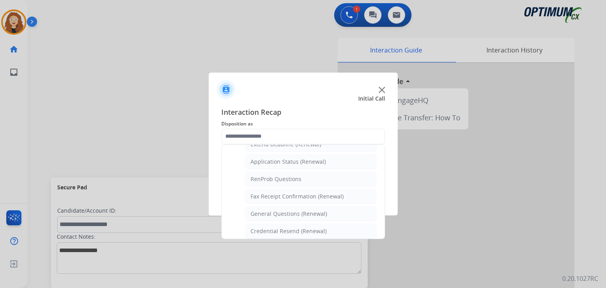
click at [326, 210] on li "General Questions (Renewal)" at bounding box center [311, 213] width 131 height 15
type input "**********"
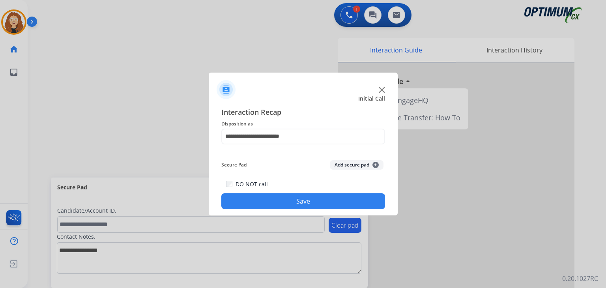
click at [321, 201] on button "Save" at bounding box center [303, 201] width 164 height 16
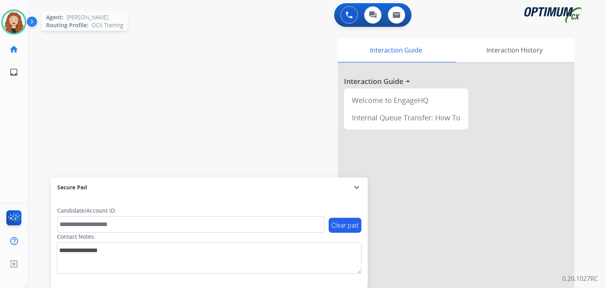
click at [17, 22] on img at bounding box center [14, 22] width 22 height 22
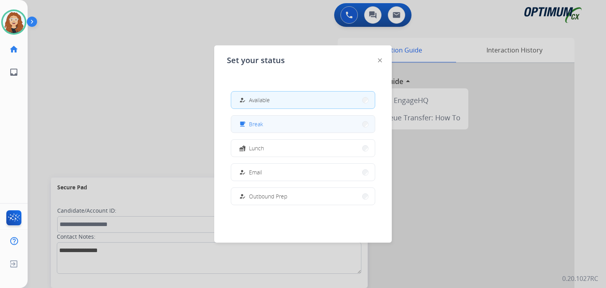
click at [255, 124] on span "Break" at bounding box center [256, 124] width 14 height 8
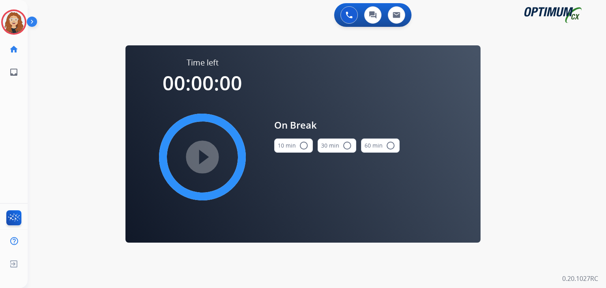
click at [304, 147] on mat-icon "radio_button_unchecked" at bounding box center [303, 145] width 9 height 9
click at [205, 160] on mat-icon "play_circle_filled" at bounding box center [202, 156] width 9 height 9
click at [56, 131] on div "0 Voice Interactions 0 Chat Interactions 0 Email Interactions swap_horiz Break …" at bounding box center [317, 144] width 579 height 288
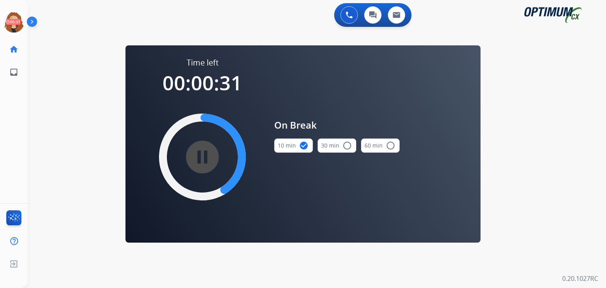
click at [51, 103] on div "0 Voice Interactions 0 Chat Interactions 0 Email Interactions swap_horiz Break …" at bounding box center [317, 144] width 579 height 288
click at [54, 111] on div "0 Voice Interactions 0 Chat Interactions 0 Email Interactions swap_horiz Break …" at bounding box center [317, 144] width 579 height 288
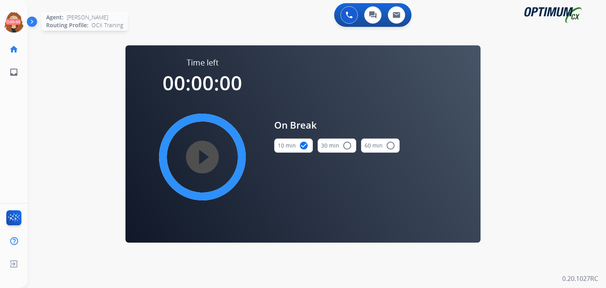
click at [13, 25] on icon at bounding box center [14, 22] width 26 height 26
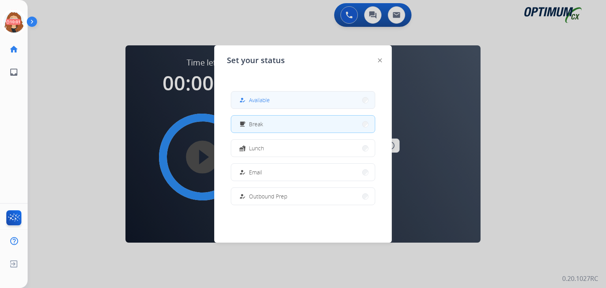
click at [267, 103] on span "Available" at bounding box center [259, 100] width 21 height 8
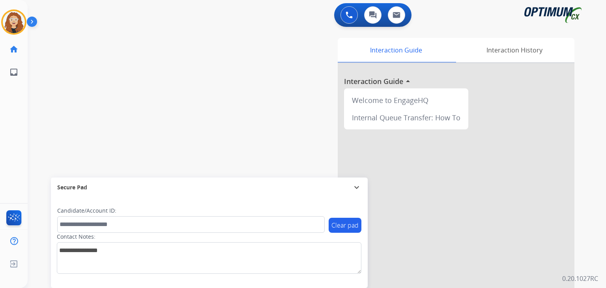
click at [62, 101] on div "swap_horiz Break voice bridge close_fullscreen Connect 3-Way Call merge_type Se…" at bounding box center [308, 192] width 560 height 329
click at [57, 49] on div "swap_horiz Break voice bridge close_fullscreen Connect 3-Way Call merge_type Se…" at bounding box center [308, 192] width 560 height 329
click at [47, 107] on div "swap_horiz Break voice bridge close_fullscreen Connect 3-Way Call merge_type Se…" at bounding box center [308, 192] width 560 height 329
click at [11, 25] on img at bounding box center [14, 22] width 22 height 22
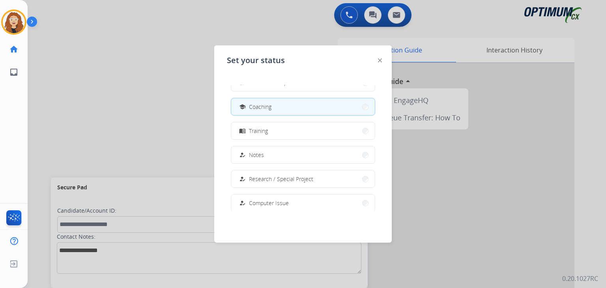
scroll to position [111, 0]
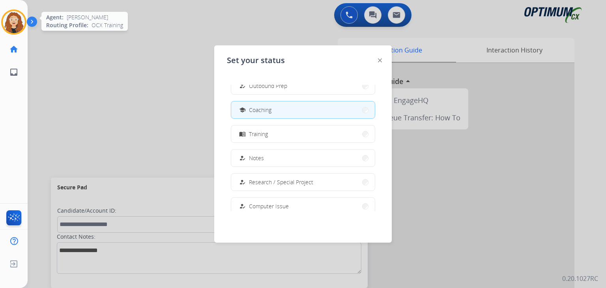
click at [15, 15] on img at bounding box center [14, 22] width 22 height 22
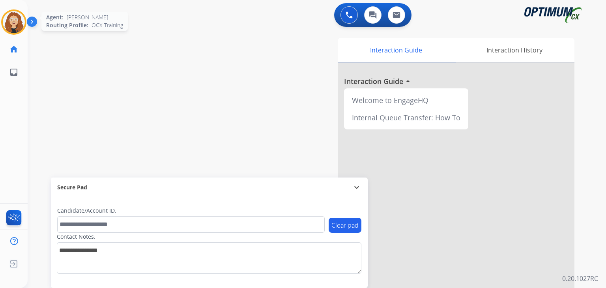
click at [12, 19] on img at bounding box center [14, 22] width 22 height 22
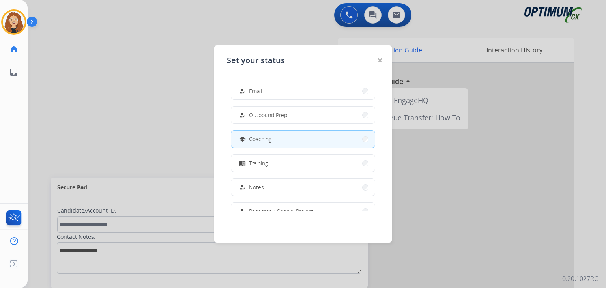
scroll to position [81, 0]
click at [340, 162] on button "menu_book Training" at bounding box center [303, 164] width 144 height 17
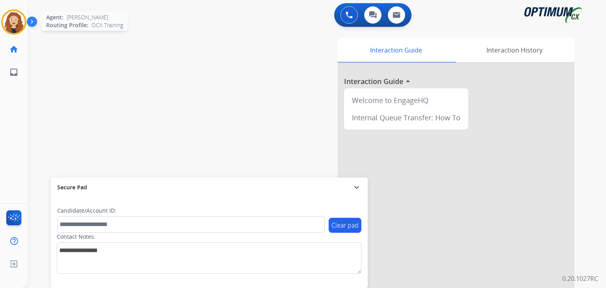
click at [17, 21] on img at bounding box center [14, 22] width 22 height 22
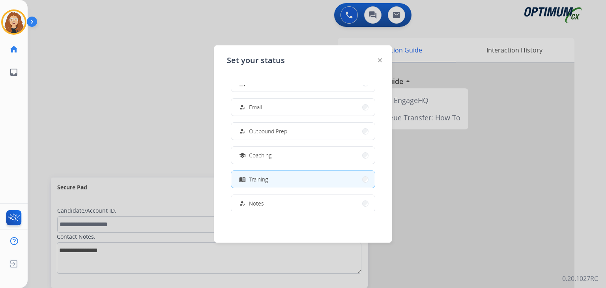
scroll to position [63, 0]
drag, startPoint x: 176, startPoint y: 118, endPoint x: 173, endPoint y: 102, distance: 16.1
click at [175, 113] on div at bounding box center [303, 144] width 606 height 288
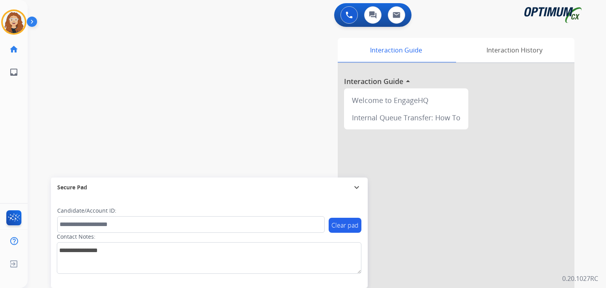
click at [47, 116] on div "swap_horiz Break voice bridge close_fullscreen Connect 3-Way Call merge_type Se…" at bounding box center [308, 192] width 560 height 329
click at [44, 120] on div "swap_horiz Break voice bridge close_fullscreen Connect 3-Way Call merge_type Se…" at bounding box center [308, 192] width 560 height 329
click at [11, 23] on img at bounding box center [14, 22] width 22 height 22
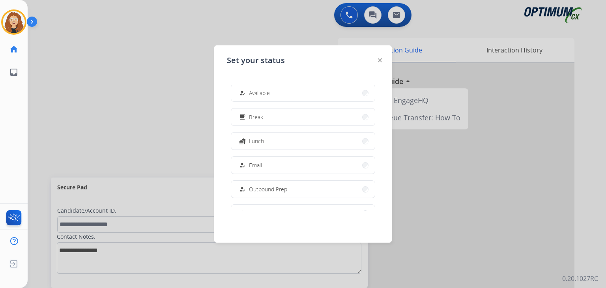
scroll to position [0, 0]
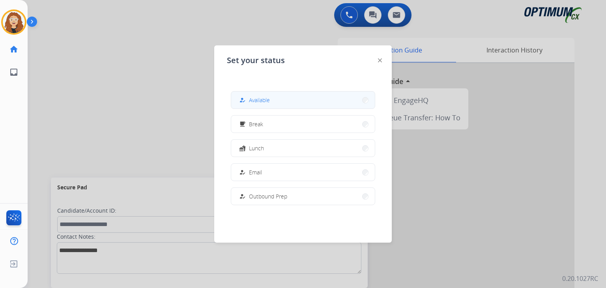
click at [294, 101] on button "how_to_reg Available" at bounding box center [303, 100] width 144 height 17
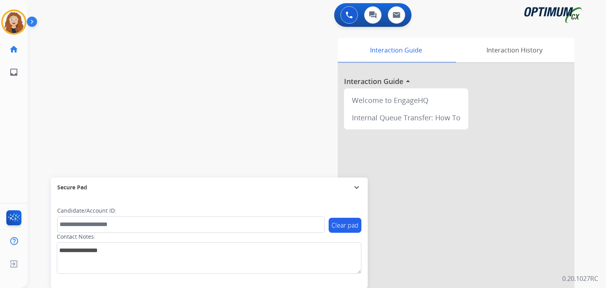
click at [35, 74] on div "swap_horiz Break voice bridge close_fullscreen Connect 3-Way Call merge_type Se…" at bounding box center [308, 192] width 560 height 329
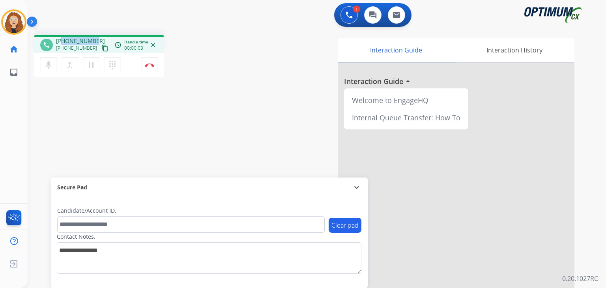
drag, startPoint x: 63, startPoint y: 40, endPoint x: 91, endPoint y: 35, distance: 28.4
click at [96, 36] on div "phone +17733689174 +17733689174 content_copy access_time Call metrics Queue 00:…" at bounding box center [99, 44] width 130 height 19
click at [152, 67] on button "Disconnect" at bounding box center [149, 65] width 17 height 17
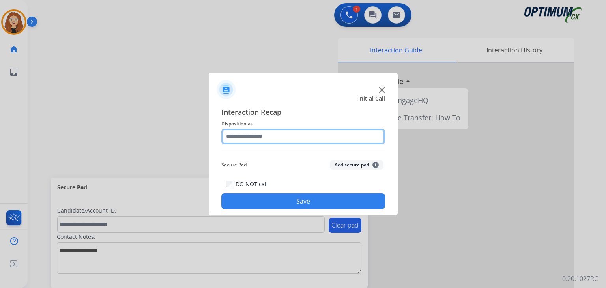
click at [249, 136] on input "text" at bounding box center [303, 137] width 164 height 16
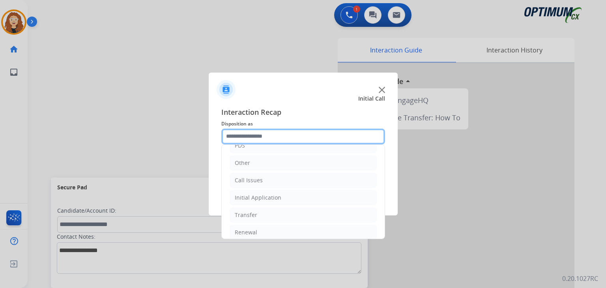
scroll to position [52, 0]
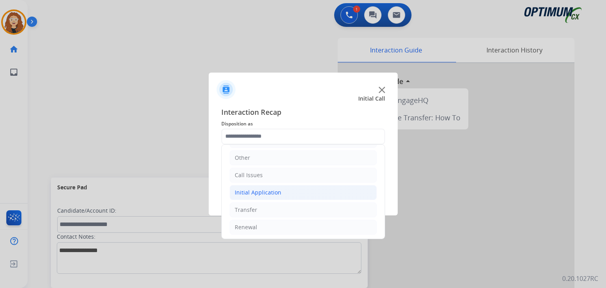
click at [271, 193] on div "Initial Application" at bounding box center [258, 193] width 47 height 8
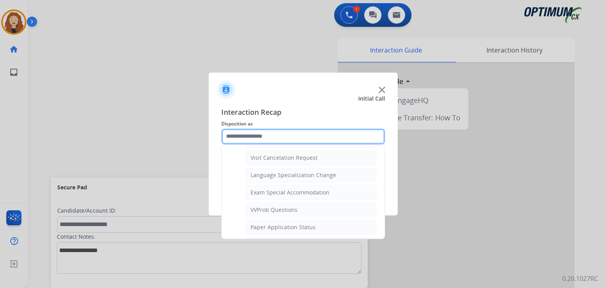
scroll to position [454, 0]
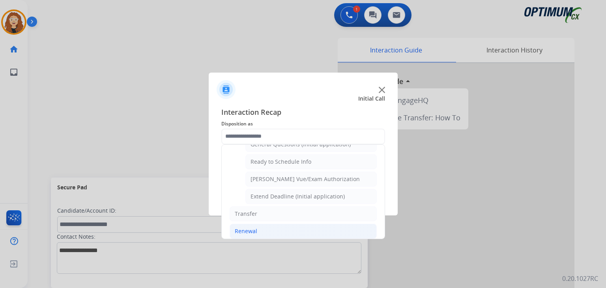
click at [310, 227] on li "Renewal" at bounding box center [303, 231] width 147 height 15
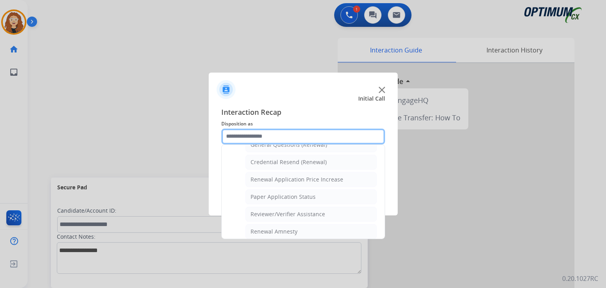
scroll to position [231, 0]
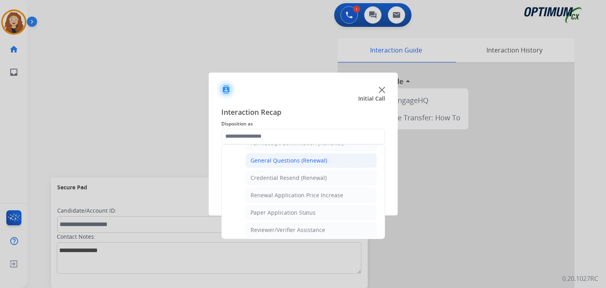
click at [305, 161] on div "General Questions (Renewal)" at bounding box center [289, 161] width 77 height 8
type input "**********"
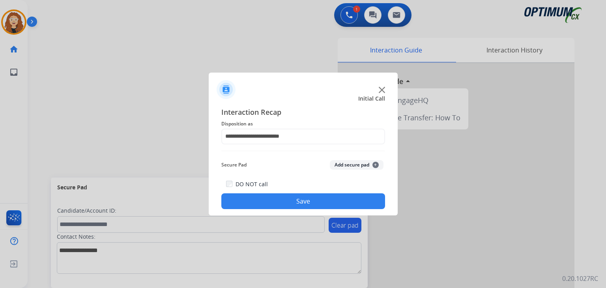
click at [291, 200] on button "Save" at bounding box center [303, 201] width 164 height 16
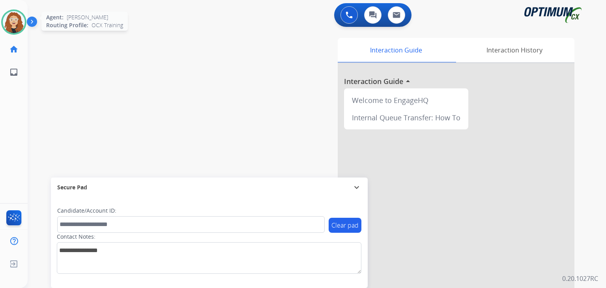
click at [13, 28] on img at bounding box center [14, 22] width 22 height 22
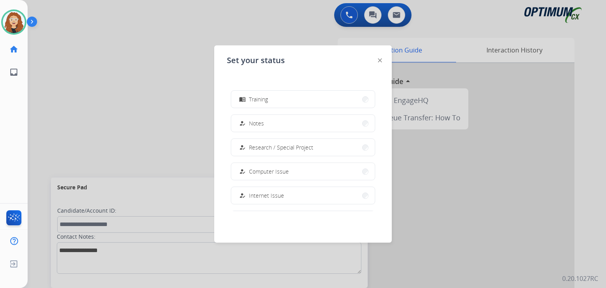
scroll to position [197, 0]
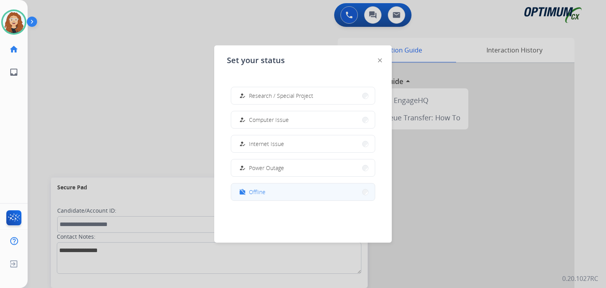
click at [294, 191] on button "work_off Offline" at bounding box center [303, 192] width 144 height 17
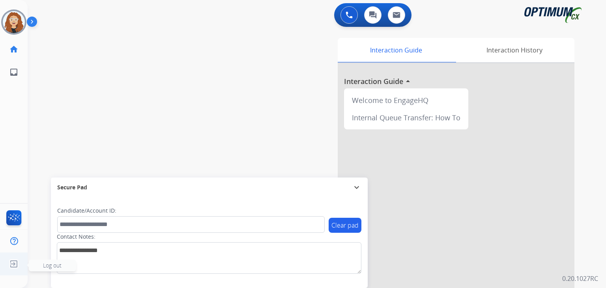
click at [11, 266] on img at bounding box center [14, 264] width 14 height 15
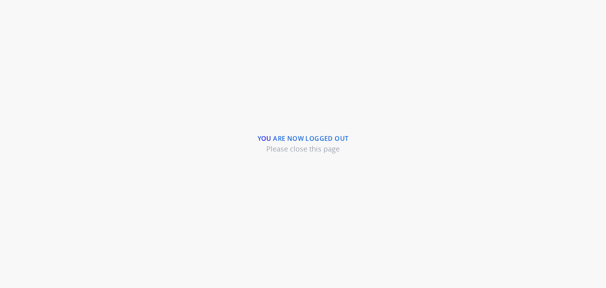
click at [572, 190] on div "You are now logged out Please close this page" at bounding box center [303, 144] width 606 height 288
